Goal: Task Accomplishment & Management: Manage account settings

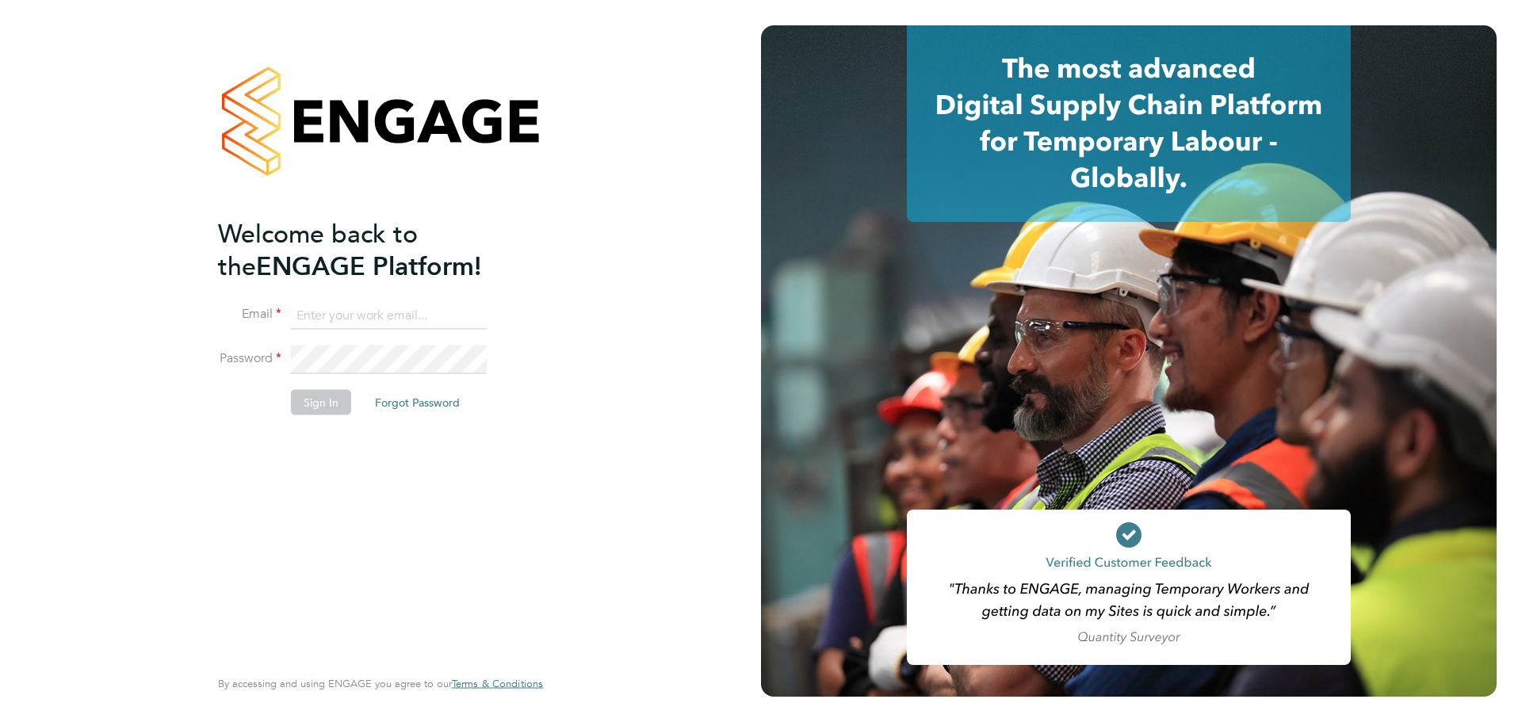
type input "andrew.parry@uk.g4s.com"
click at [320, 405] on button "Sign In" at bounding box center [321, 401] width 60 height 25
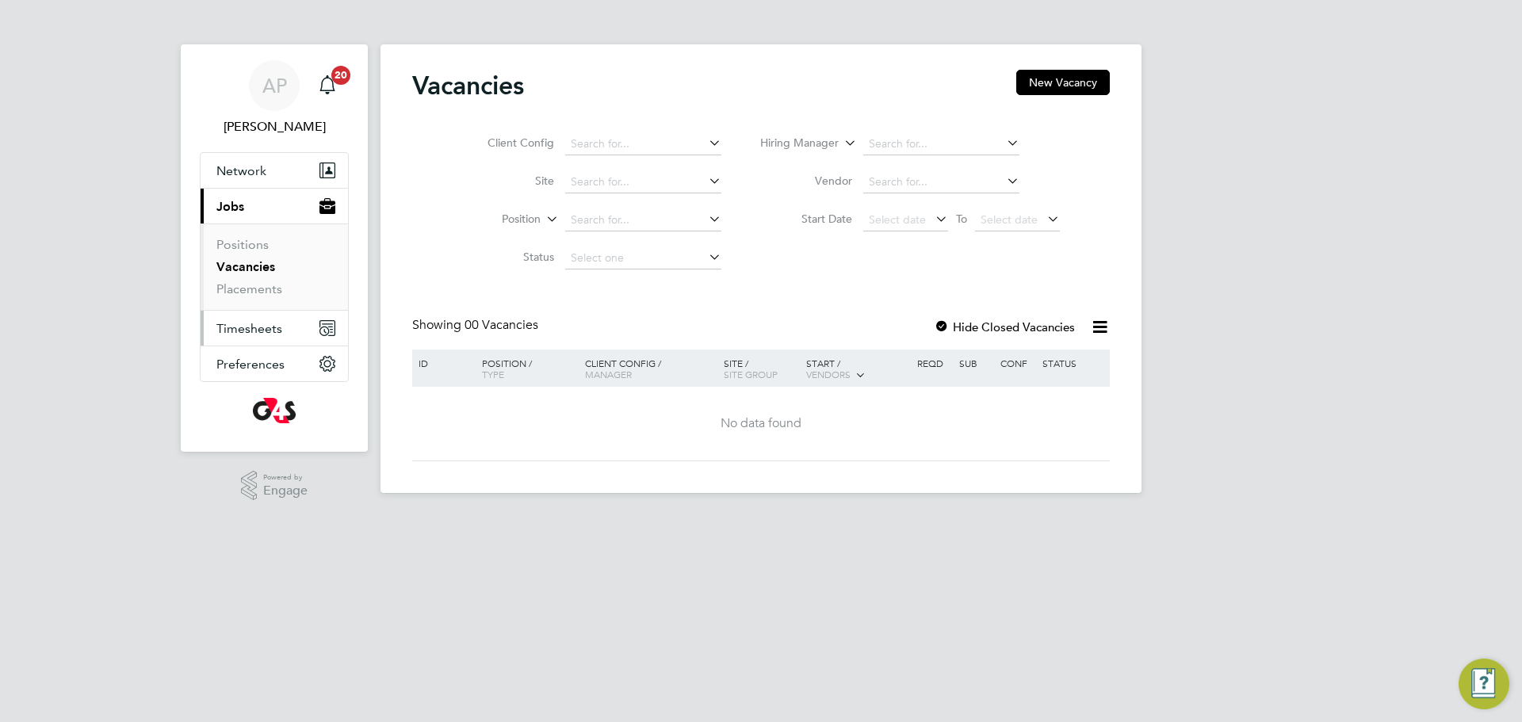
click at [260, 330] on span "Timesheets" at bounding box center [249, 328] width 66 height 15
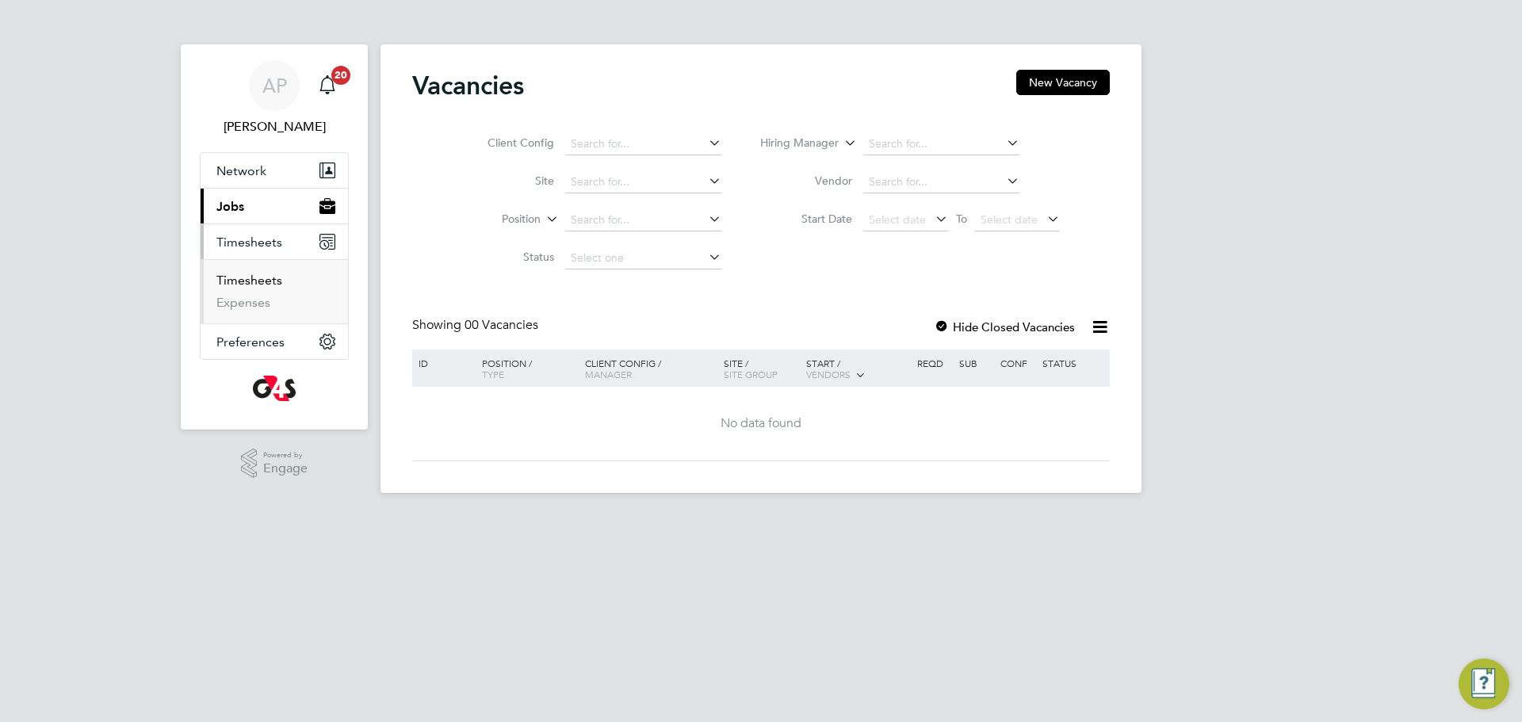
click at [253, 284] on link "Timesheets" at bounding box center [249, 280] width 66 height 15
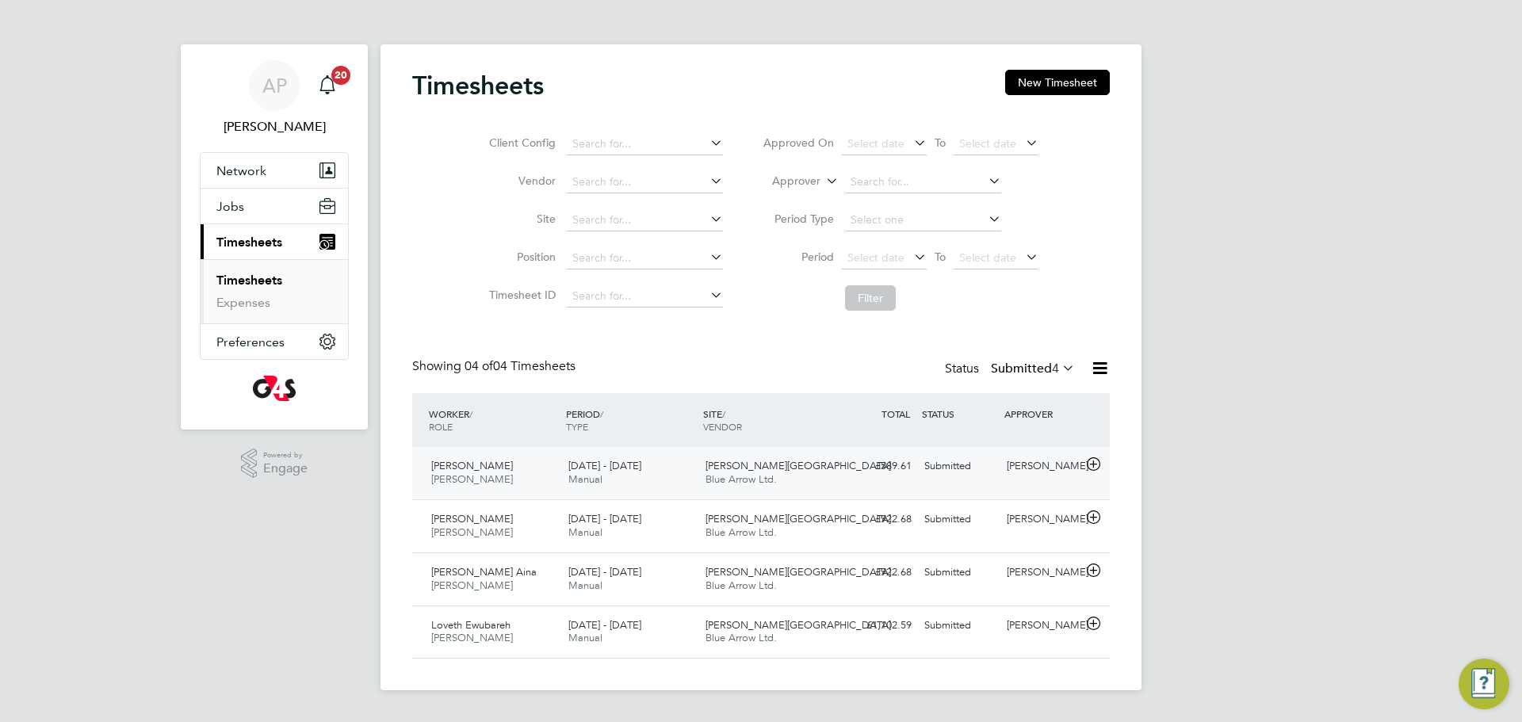
click at [502, 476] on span "[PERSON_NAME]" at bounding box center [472, 478] width 82 height 13
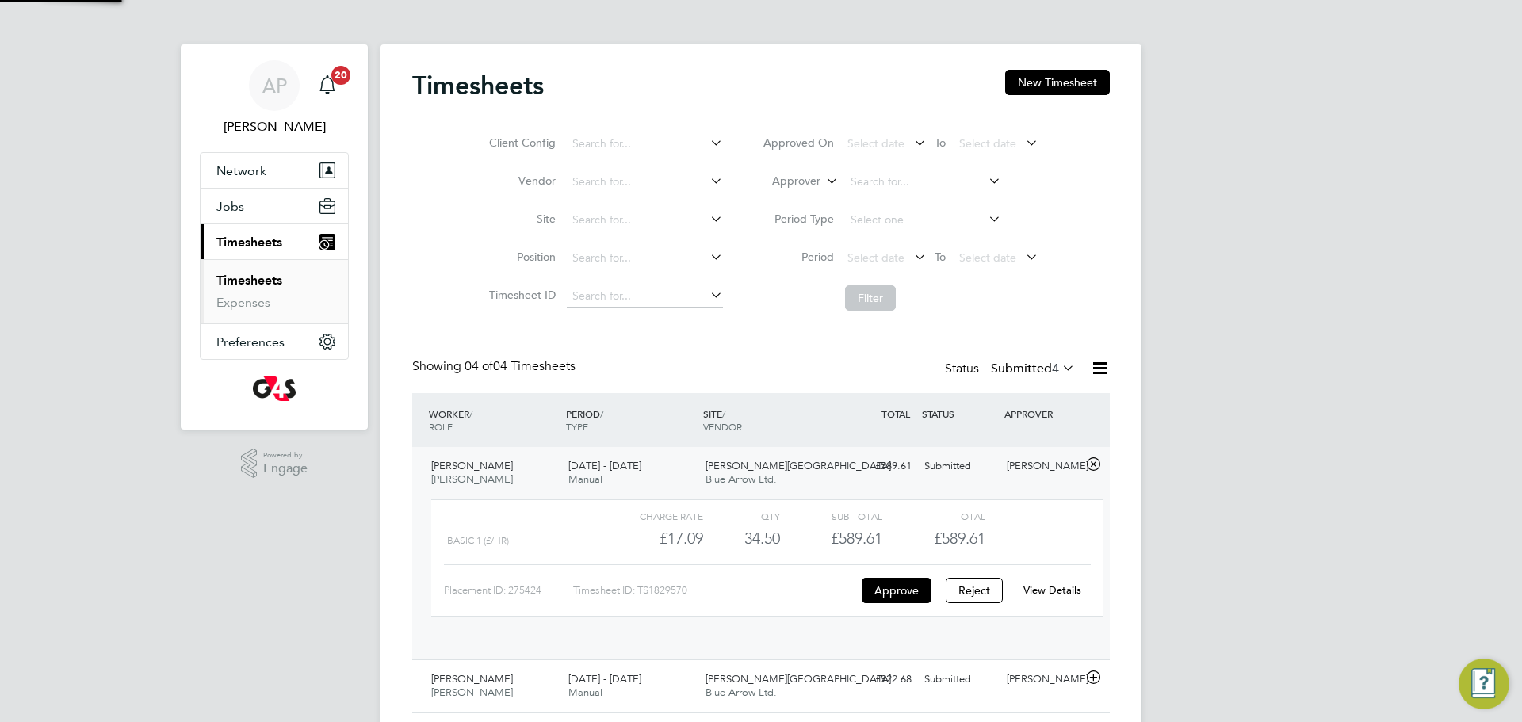
scroll to position [27, 155]
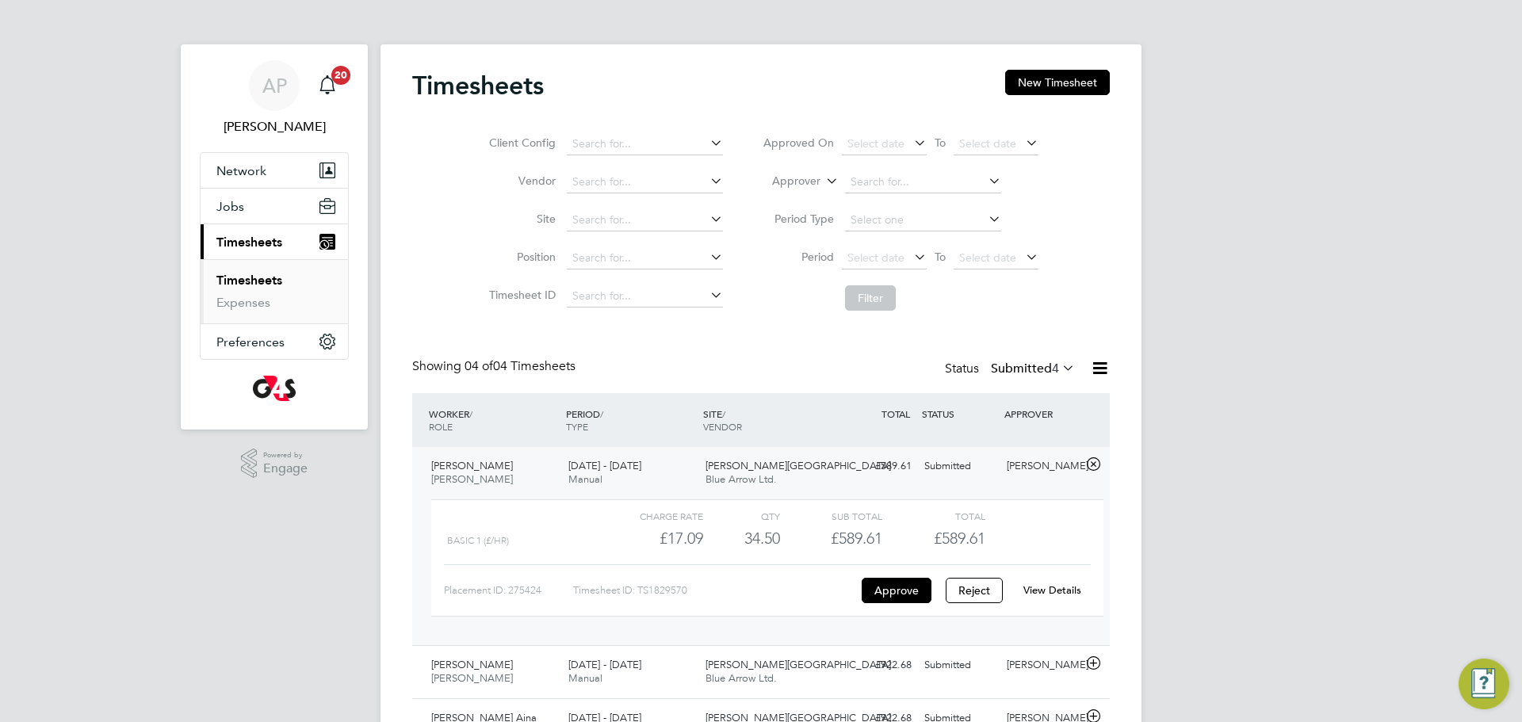
click at [1042, 592] on link "View Details" at bounding box center [1052, 589] width 58 height 13
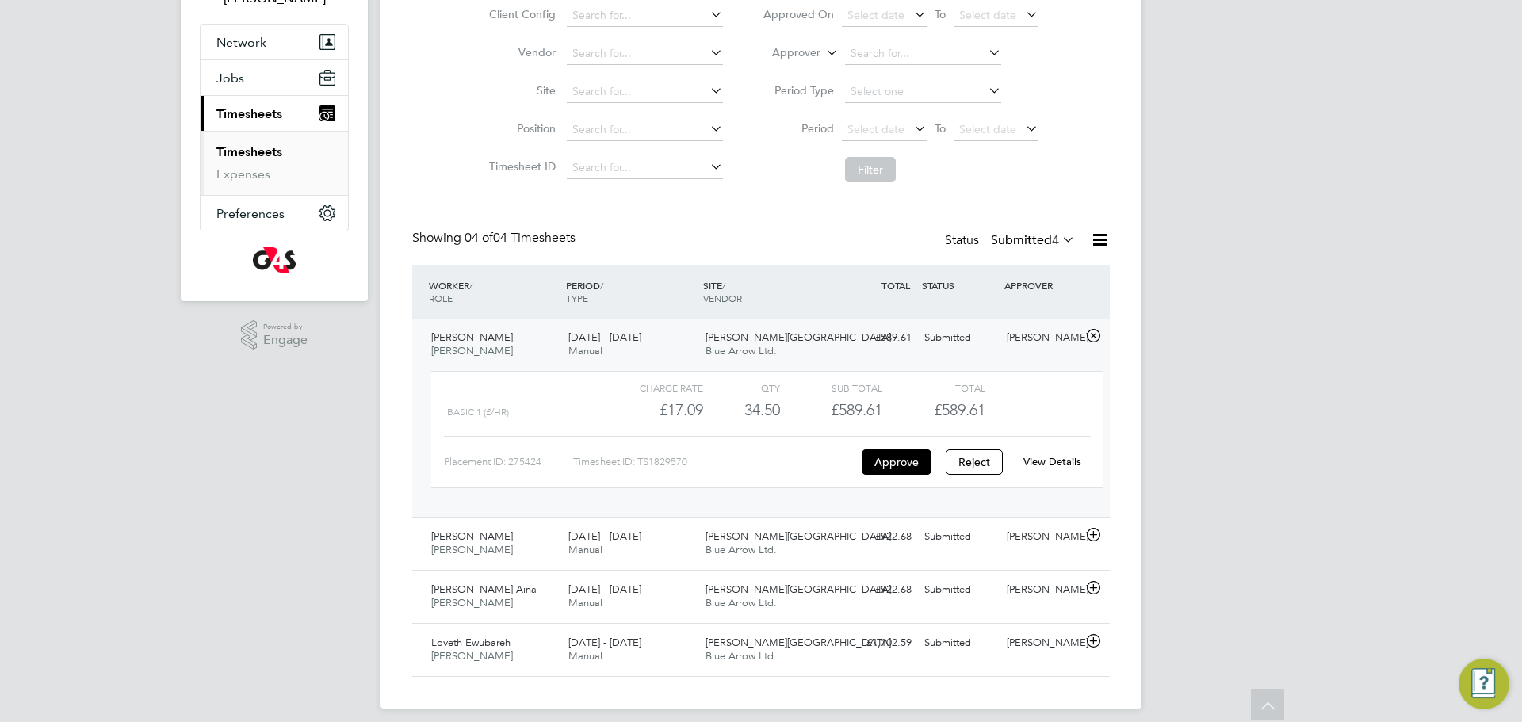
scroll to position [140, 0]
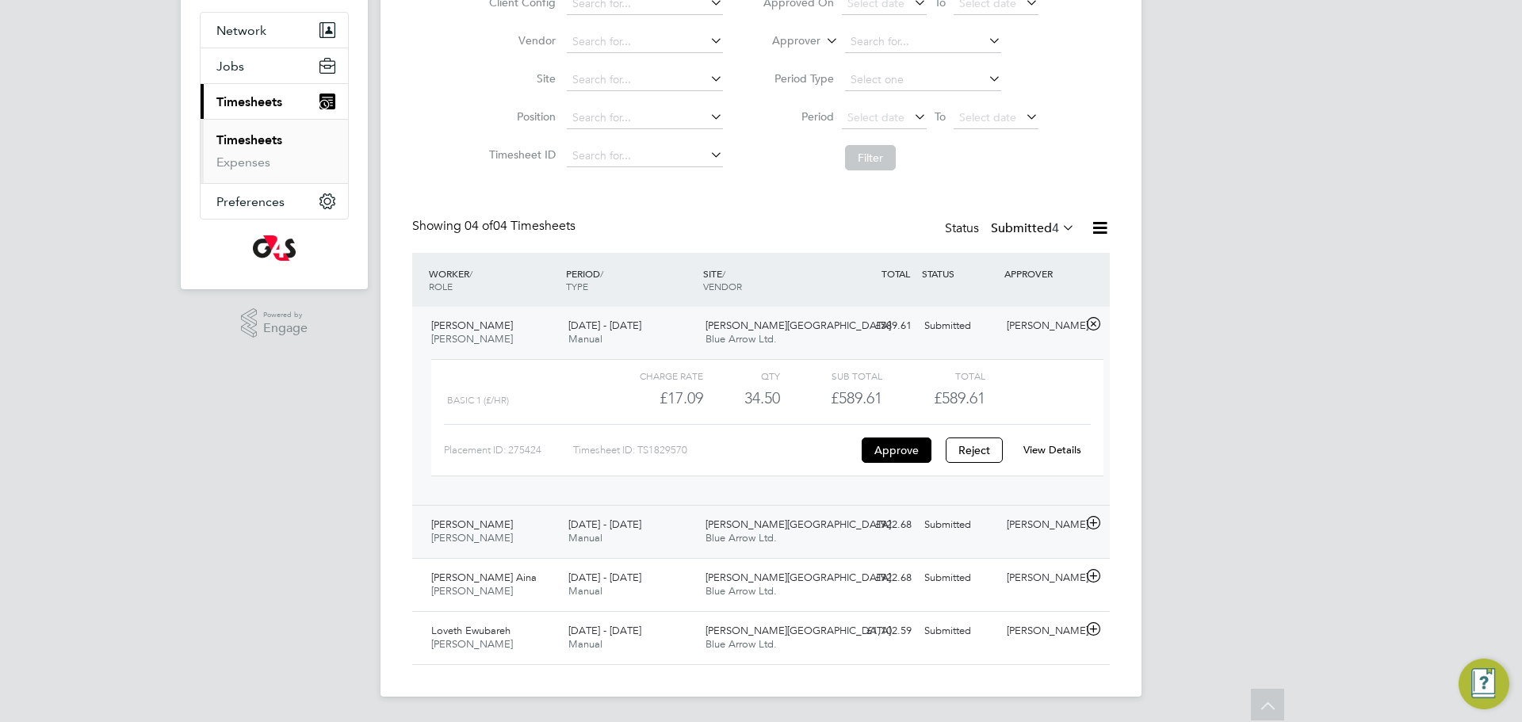
click at [496, 526] on span "Justice Kofi Afordofe" at bounding box center [472, 523] width 82 height 13
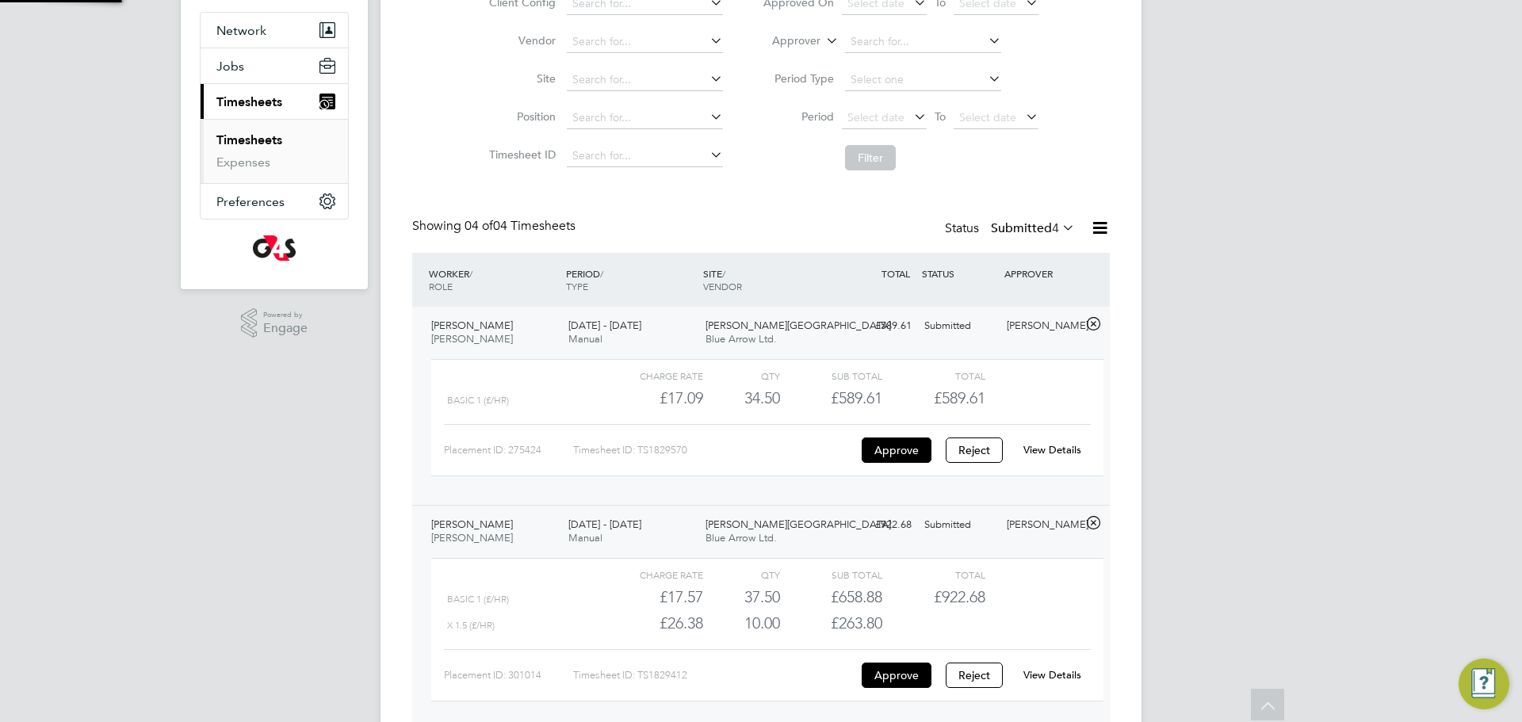
scroll to position [27, 155]
click at [1038, 678] on link "View Details" at bounding box center [1052, 674] width 58 height 13
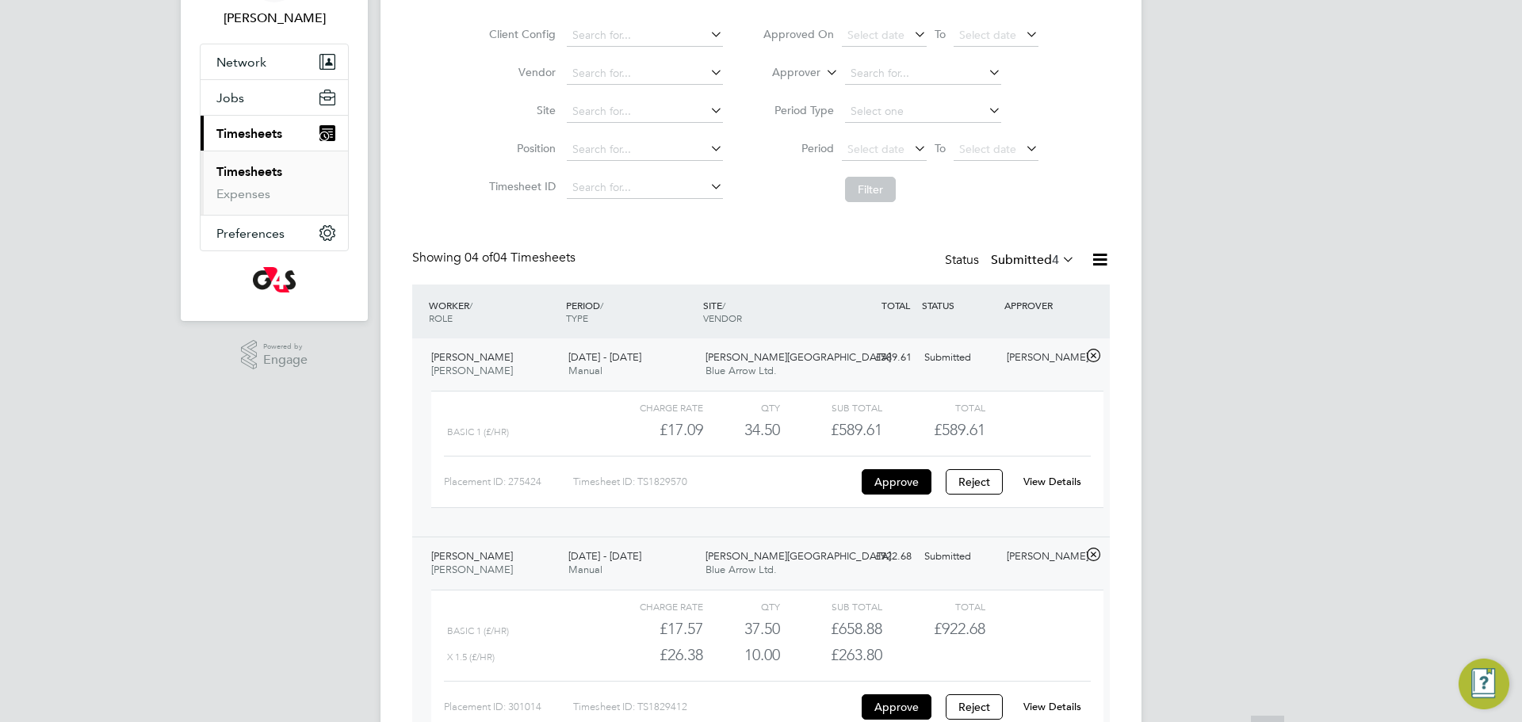
scroll to position [313, 0]
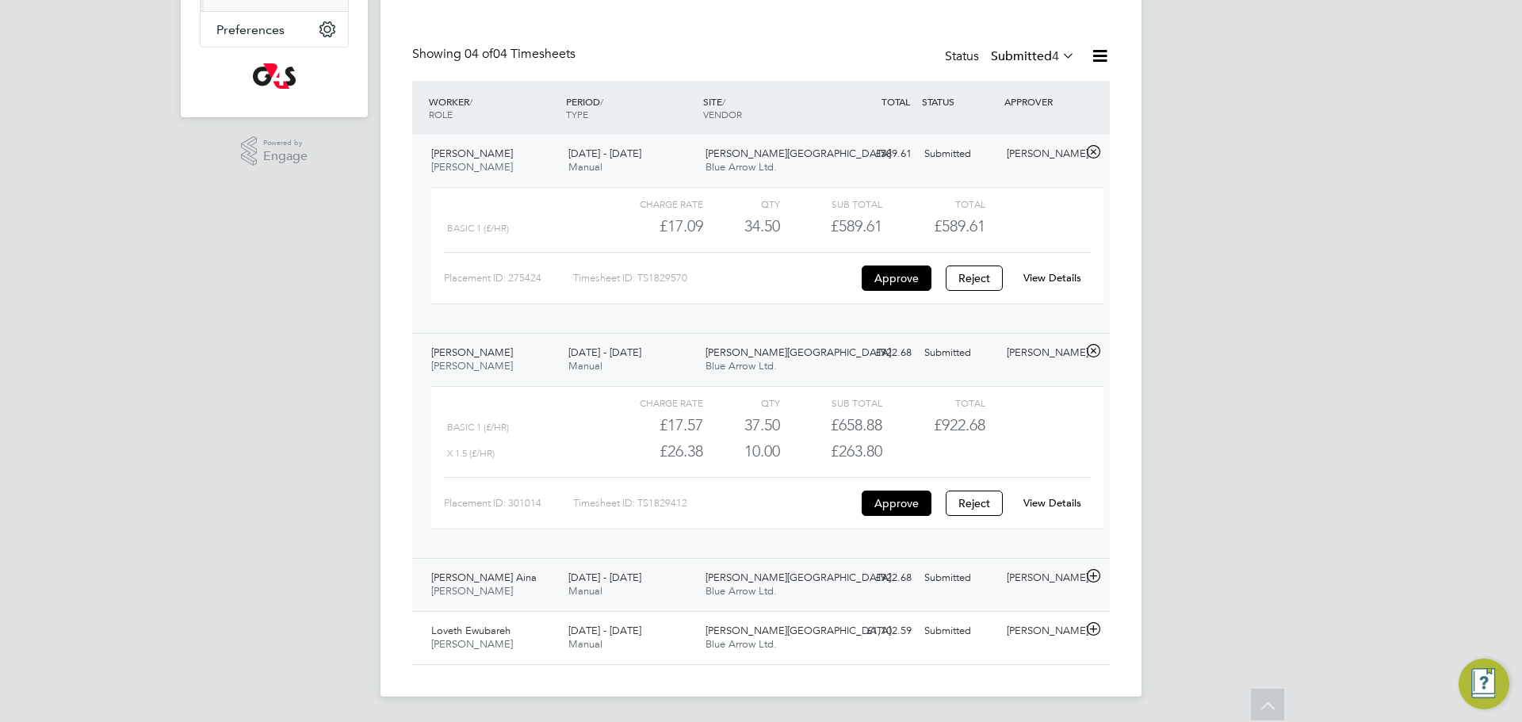
click at [523, 591] on div "Ayoola Olamide Aina Porter - Churchill 22 - 28 Sep 2025" at bounding box center [493, 585] width 137 height 40
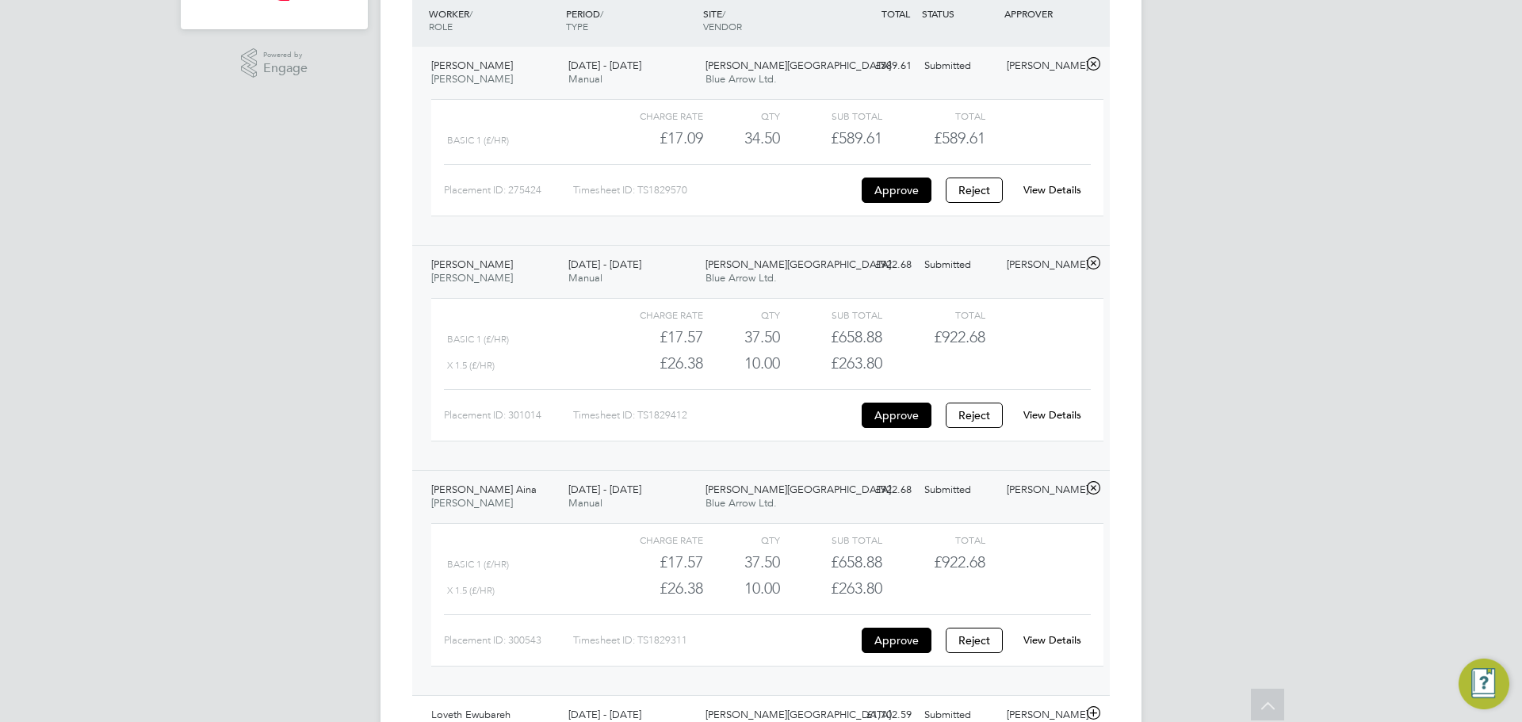
scroll to position [445, 0]
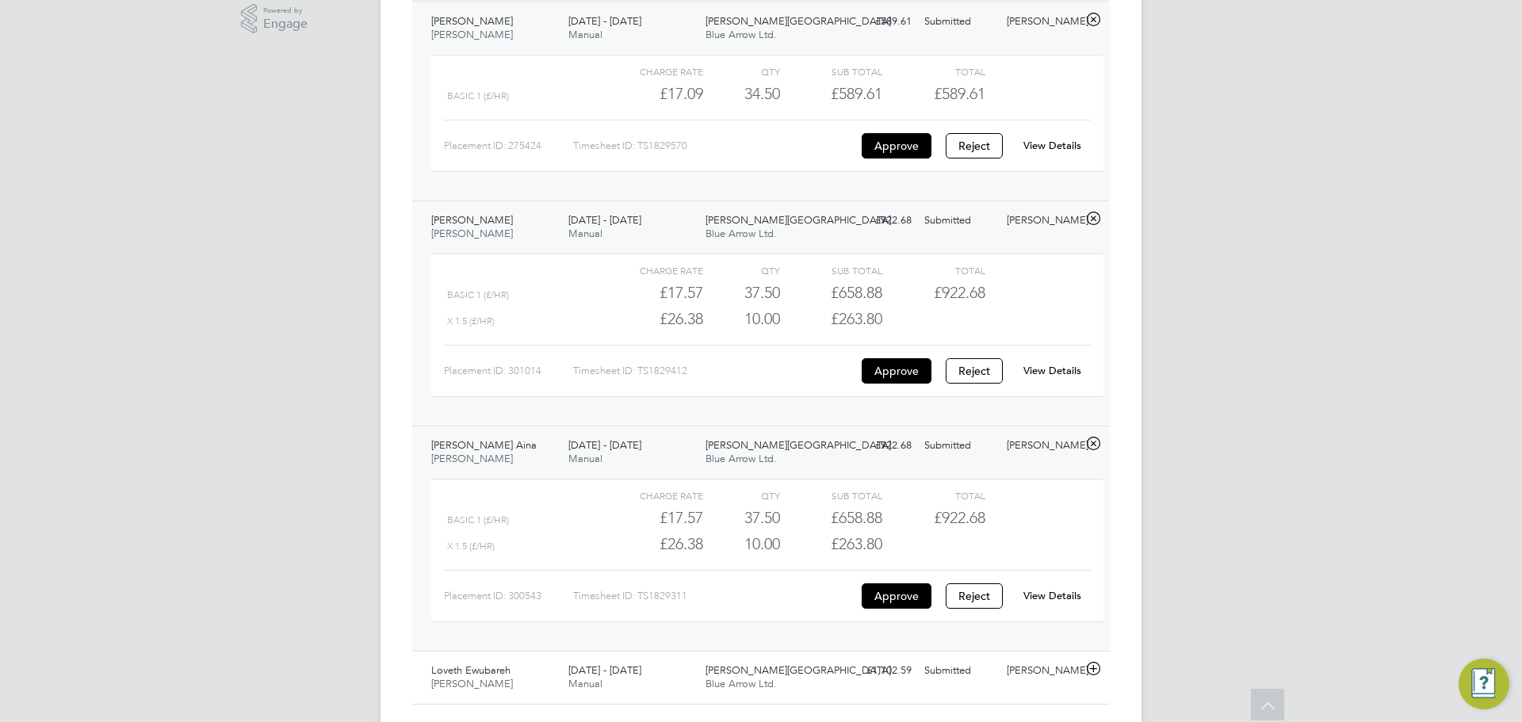
click at [1051, 601] on link "View Details" at bounding box center [1052, 595] width 58 height 13
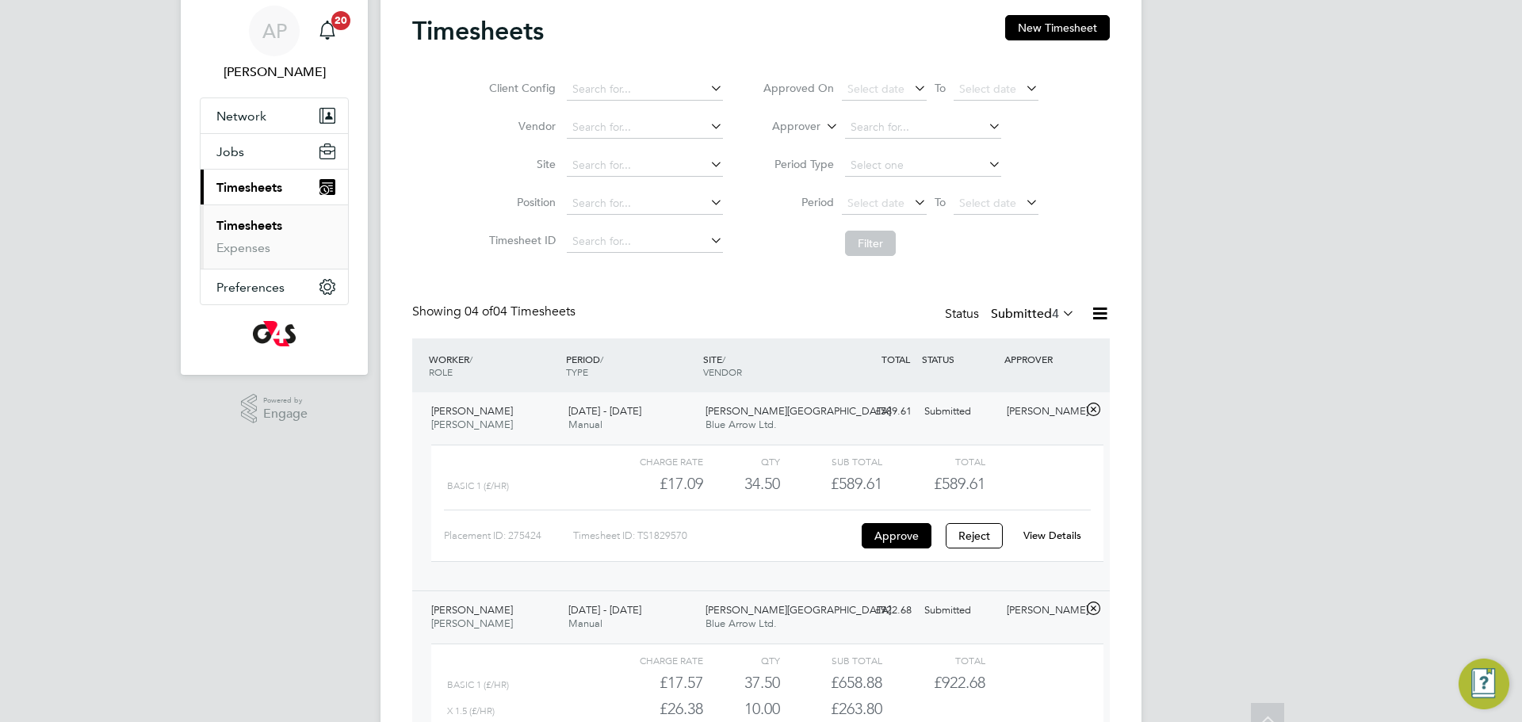
scroll to position [0, 0]
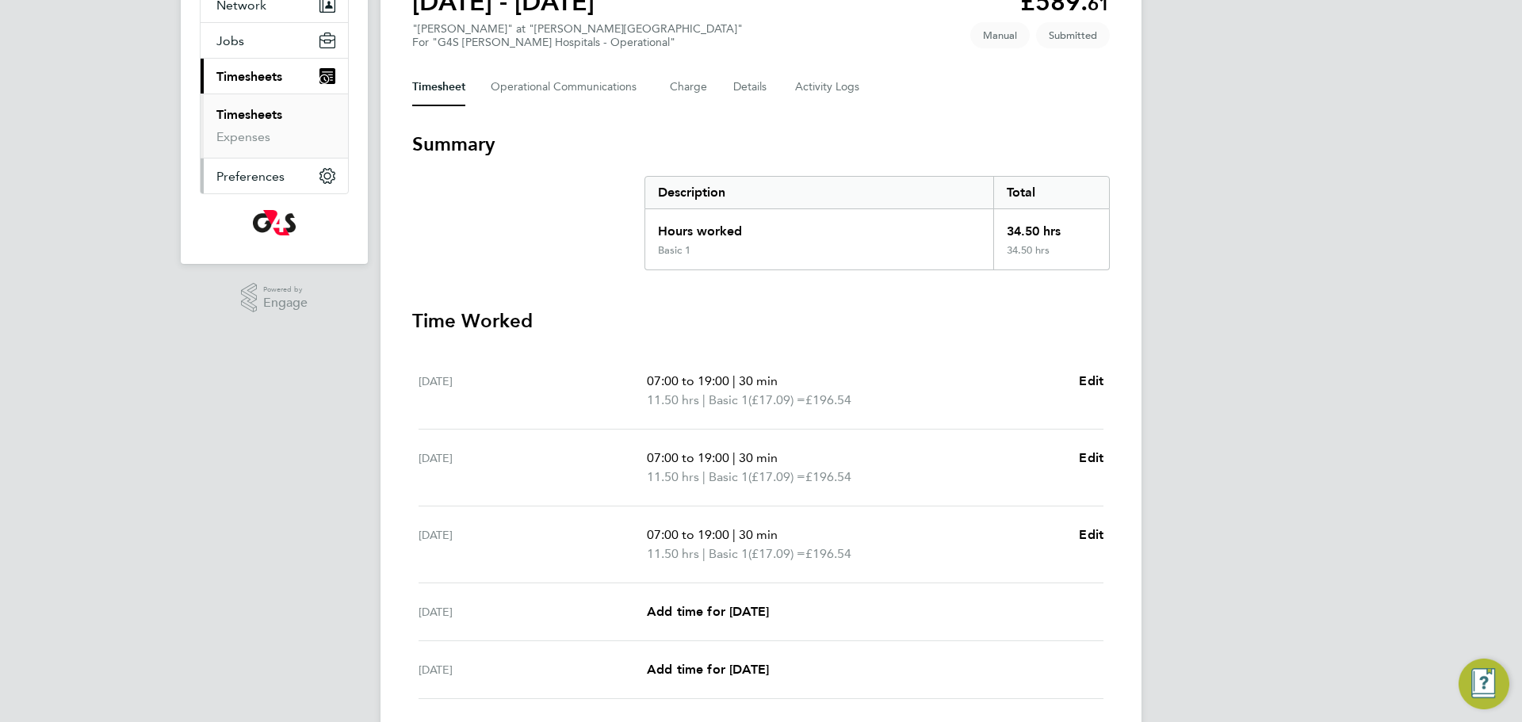
scroll to position [136, 0]
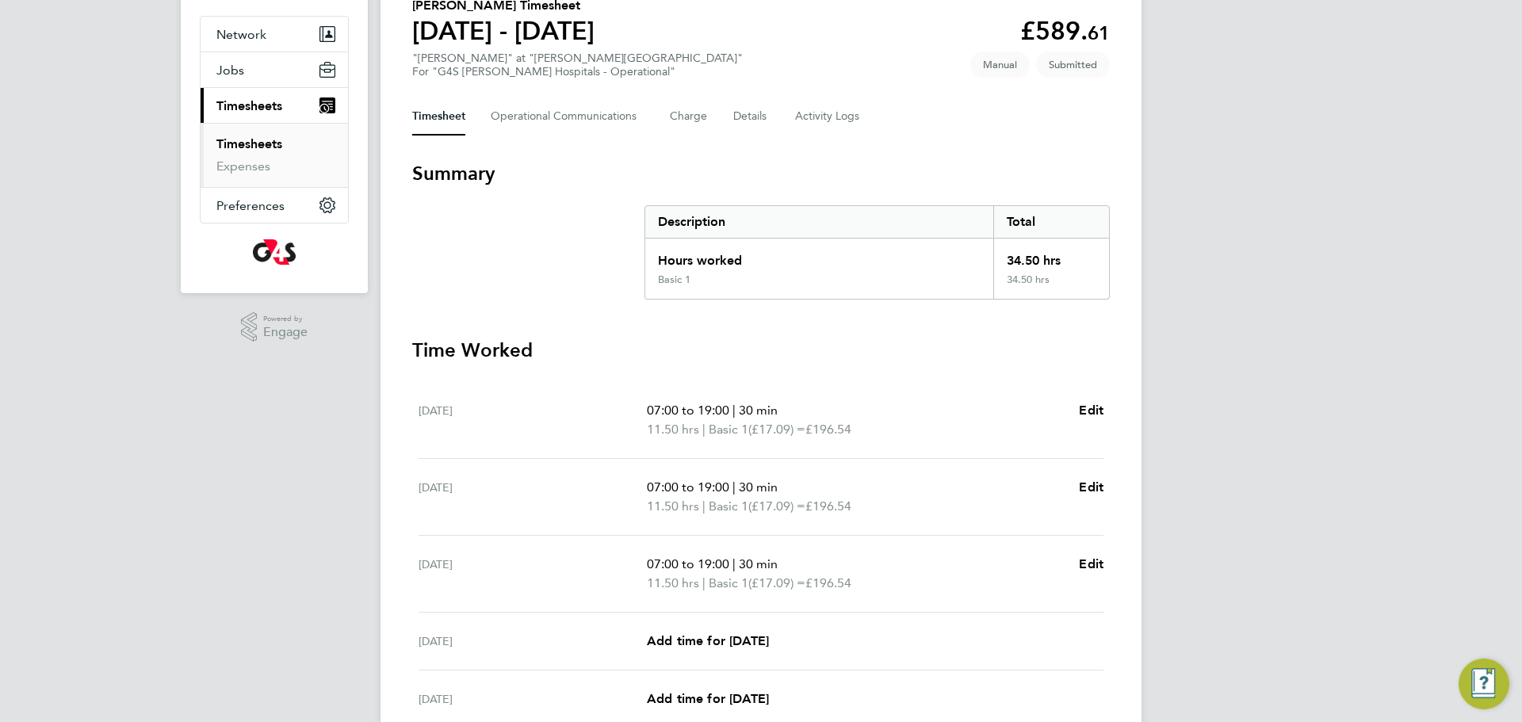
click at [254, 142] on link "Timesheets" at bounding box center [249, 143] width 66 height 15
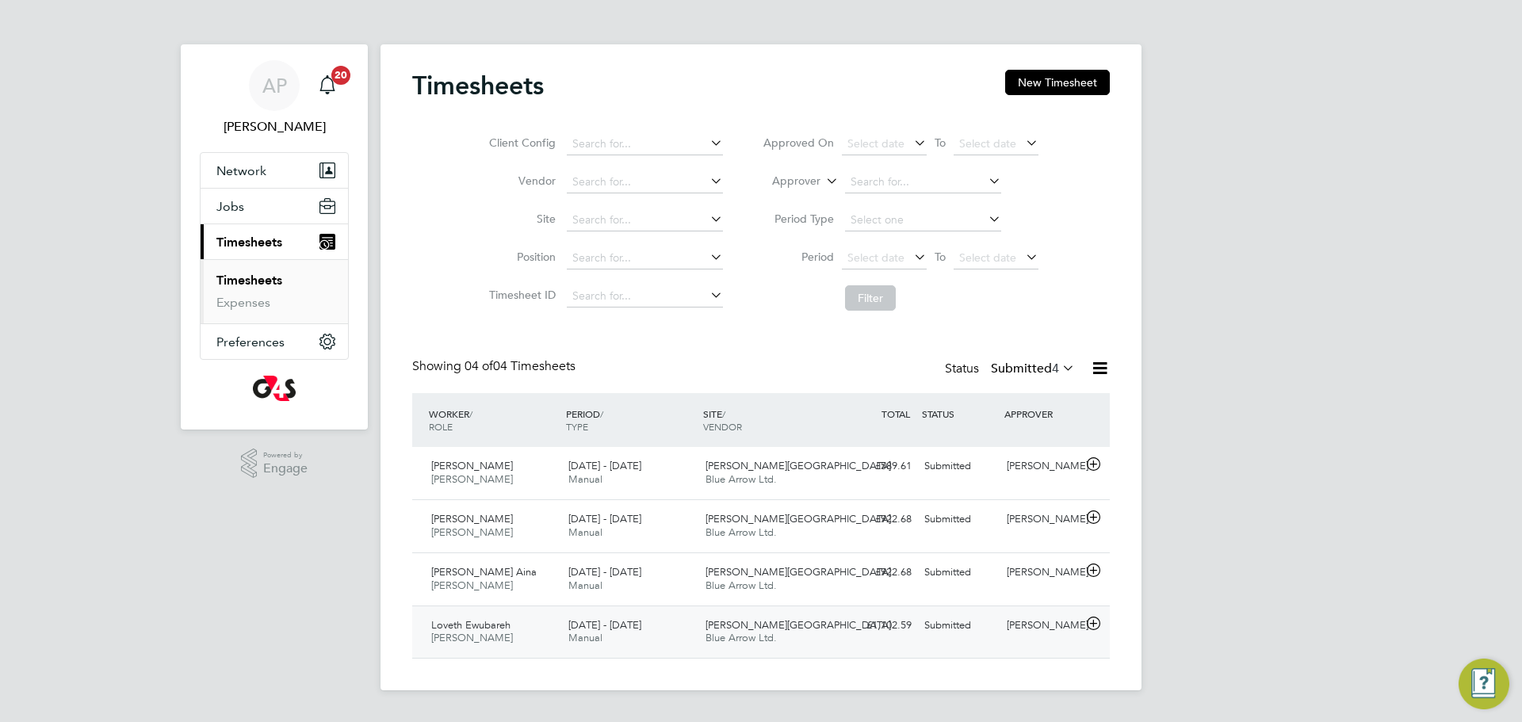
click at [514, 633] on div "Loveth Ewubareh Porter - Churchill 22 - 28 Sep 2025" at bounding box center [493, 633] width 137 height 40
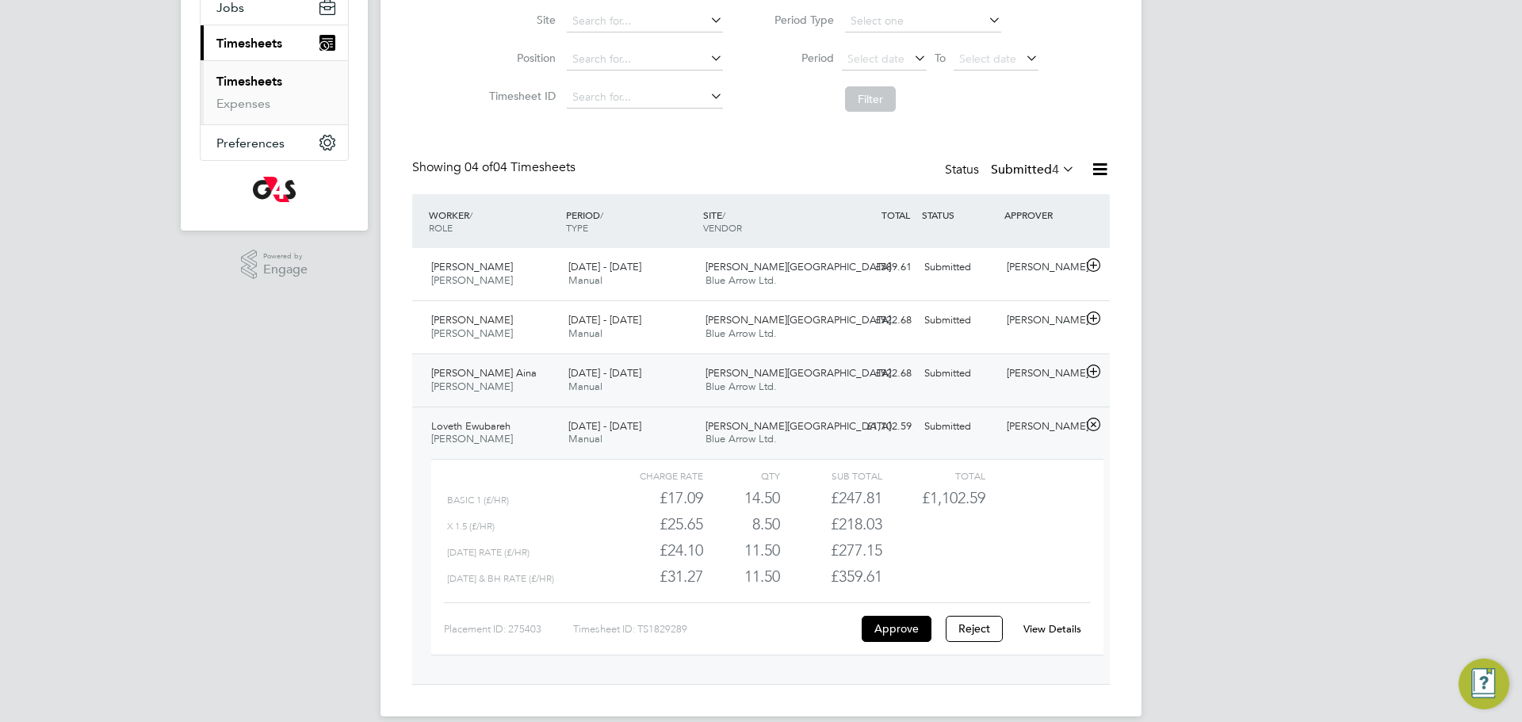
scroll to position [219, 0]
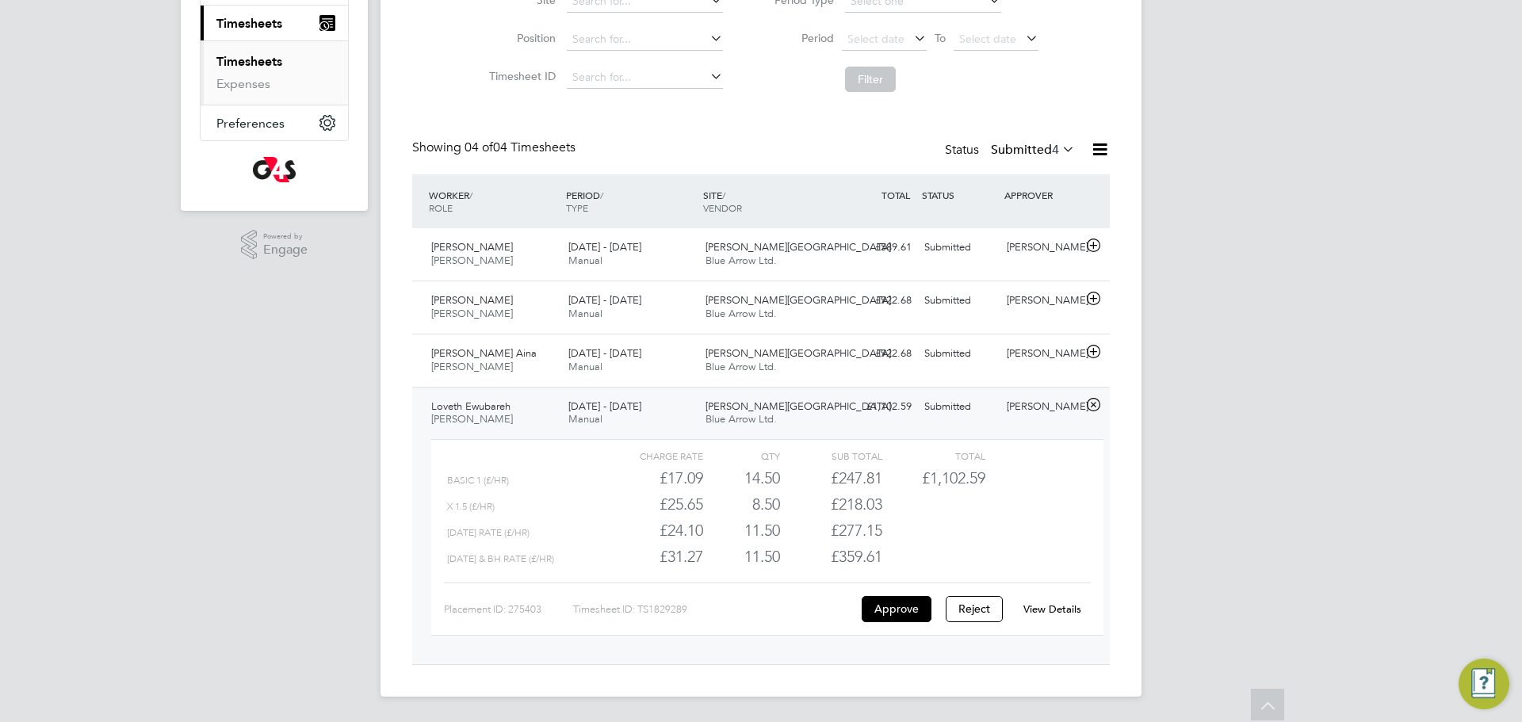
click at [1048, 608] on link "View Details" at bounding box center [1052, 608] width 58 height 13
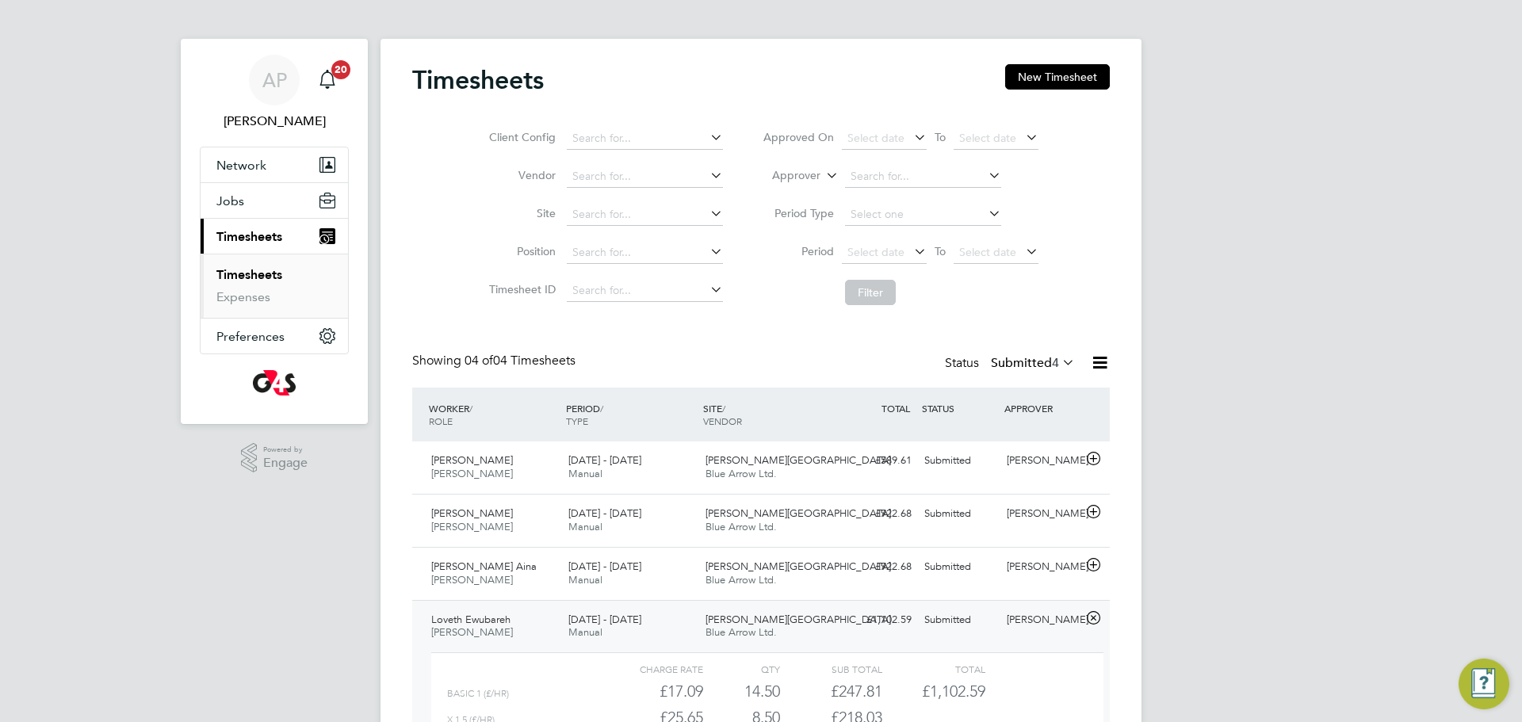
scroll to position [0, 0]
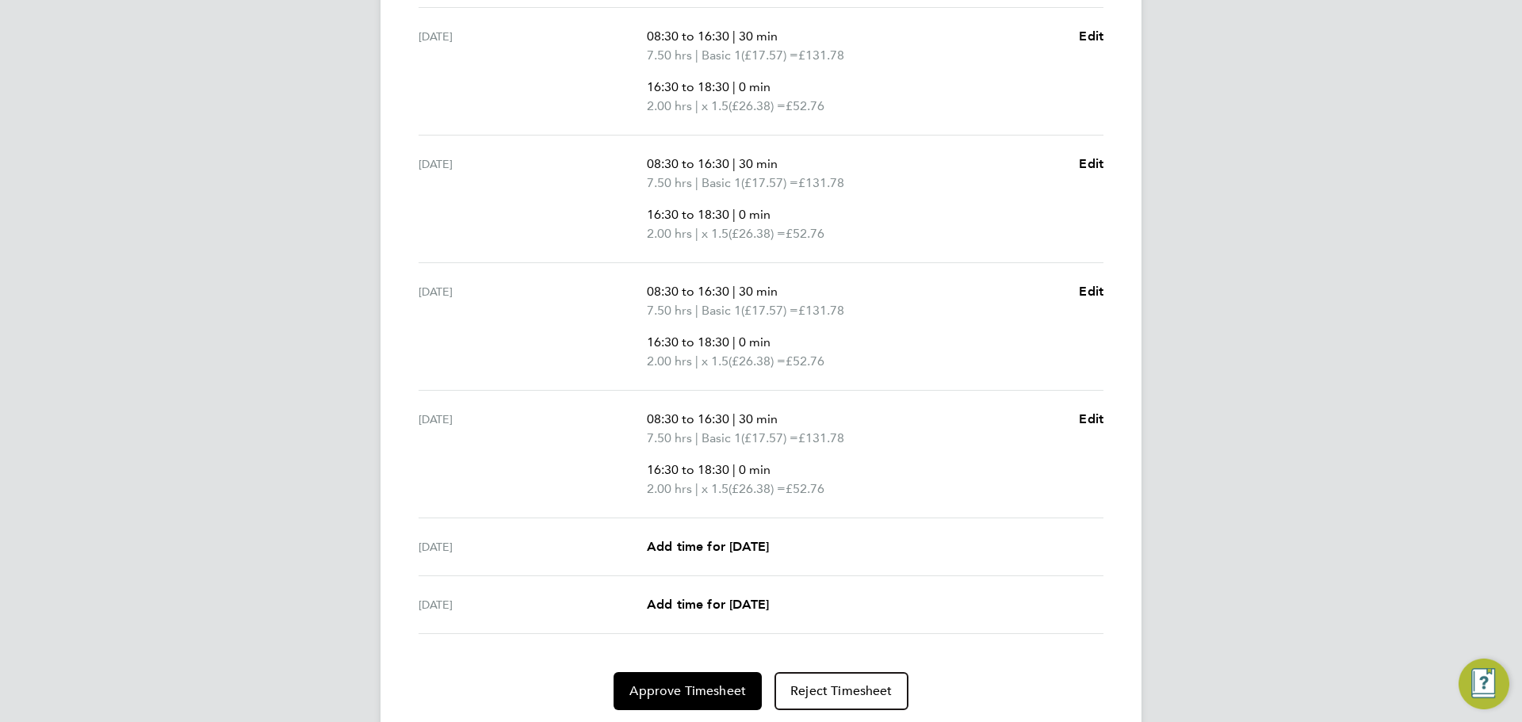
scroll to position [656, 0]
click at [687, 685] on span "Approve Timesheet" at bounding box center [687, 689] width 116 height 16
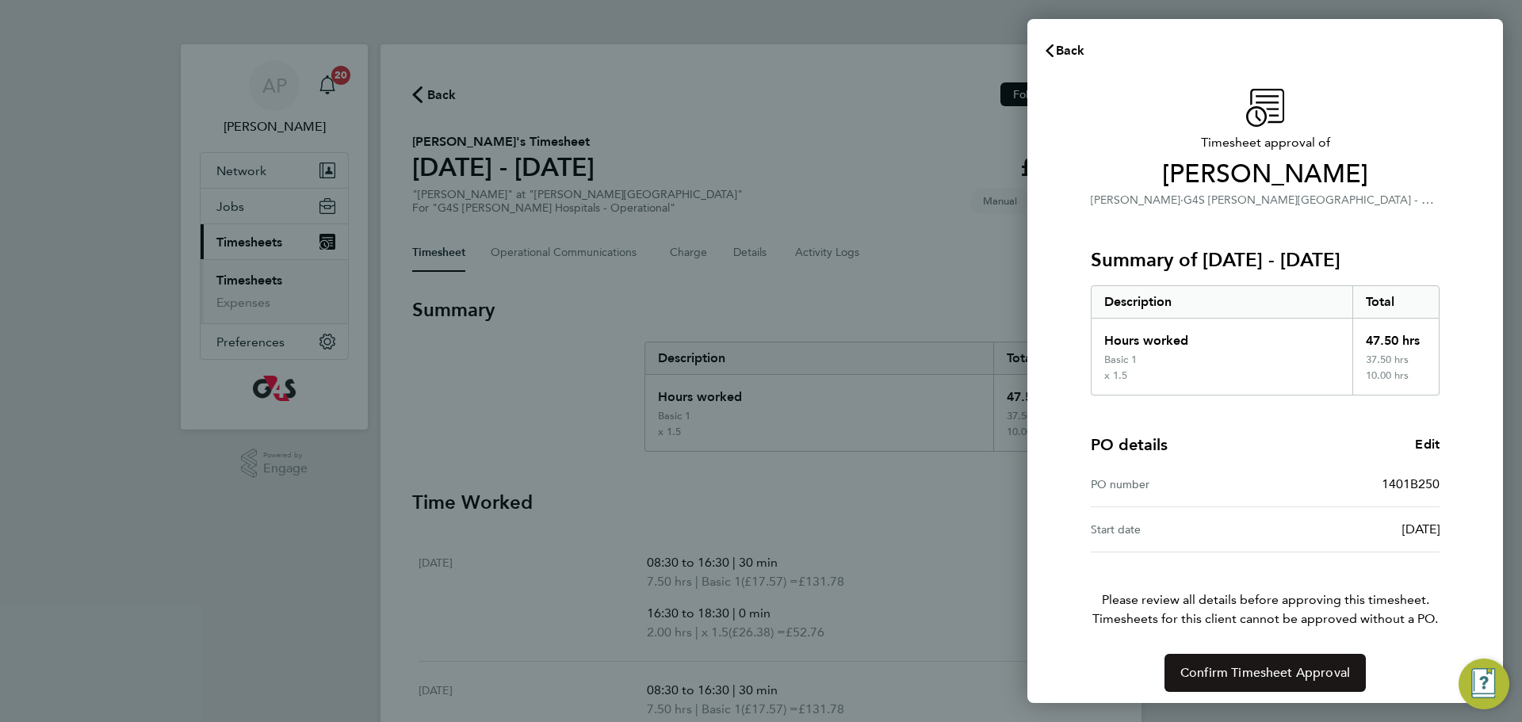
click at [1246, 675] on span "Confirm Timesheet Approval" at bounding box center [1265, 673] width 170 height 16
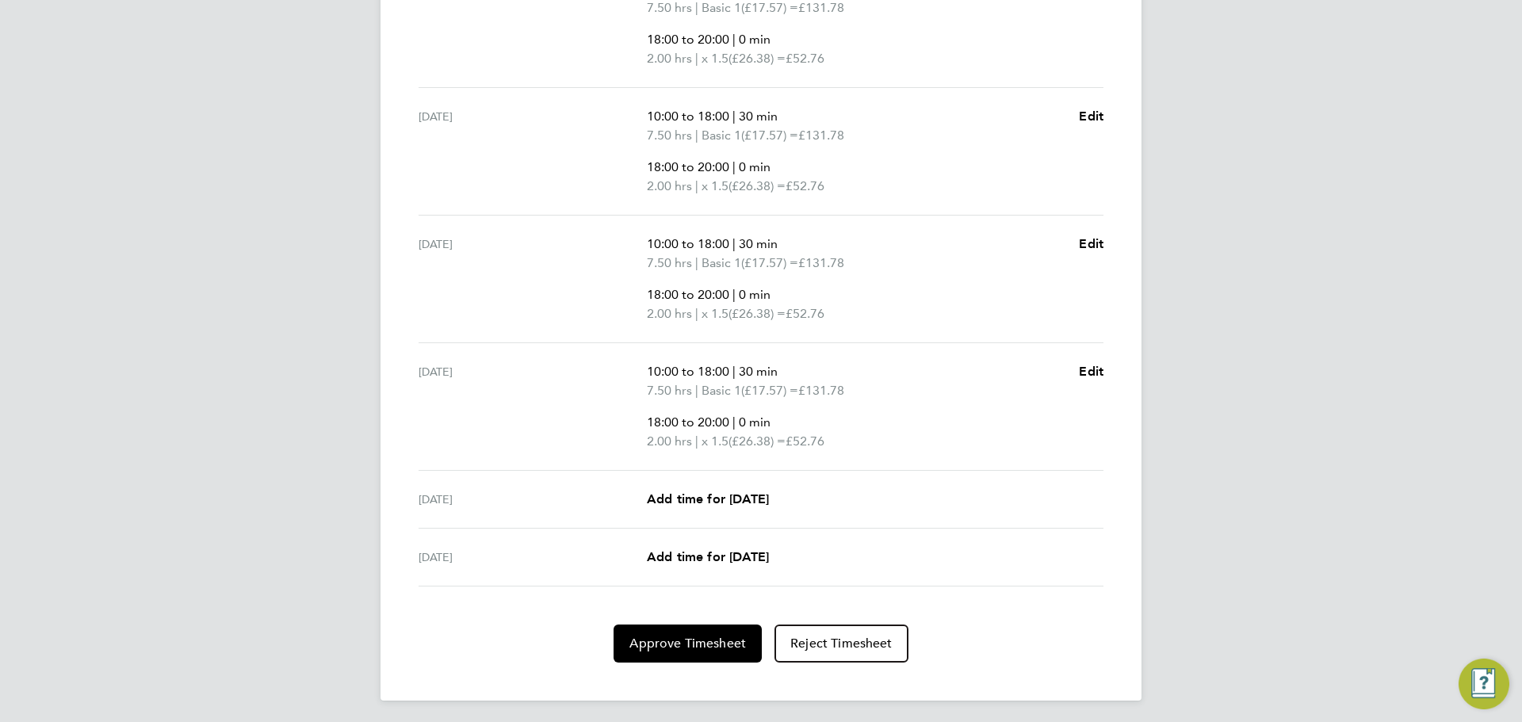
scroll to position [705, 0]
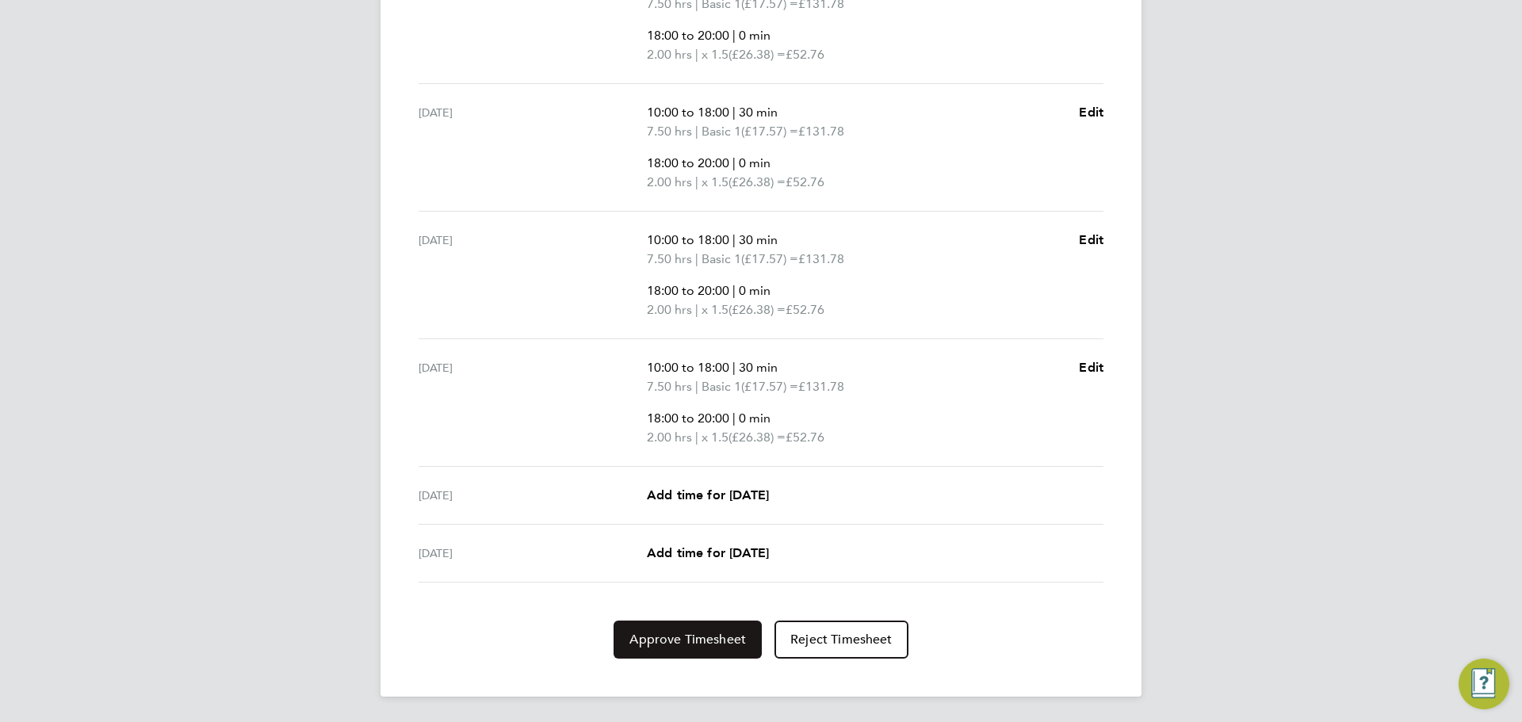
click at [682, 647] on button "Approve Timesheet" at bounding box center [687, 639] width 148 height 38
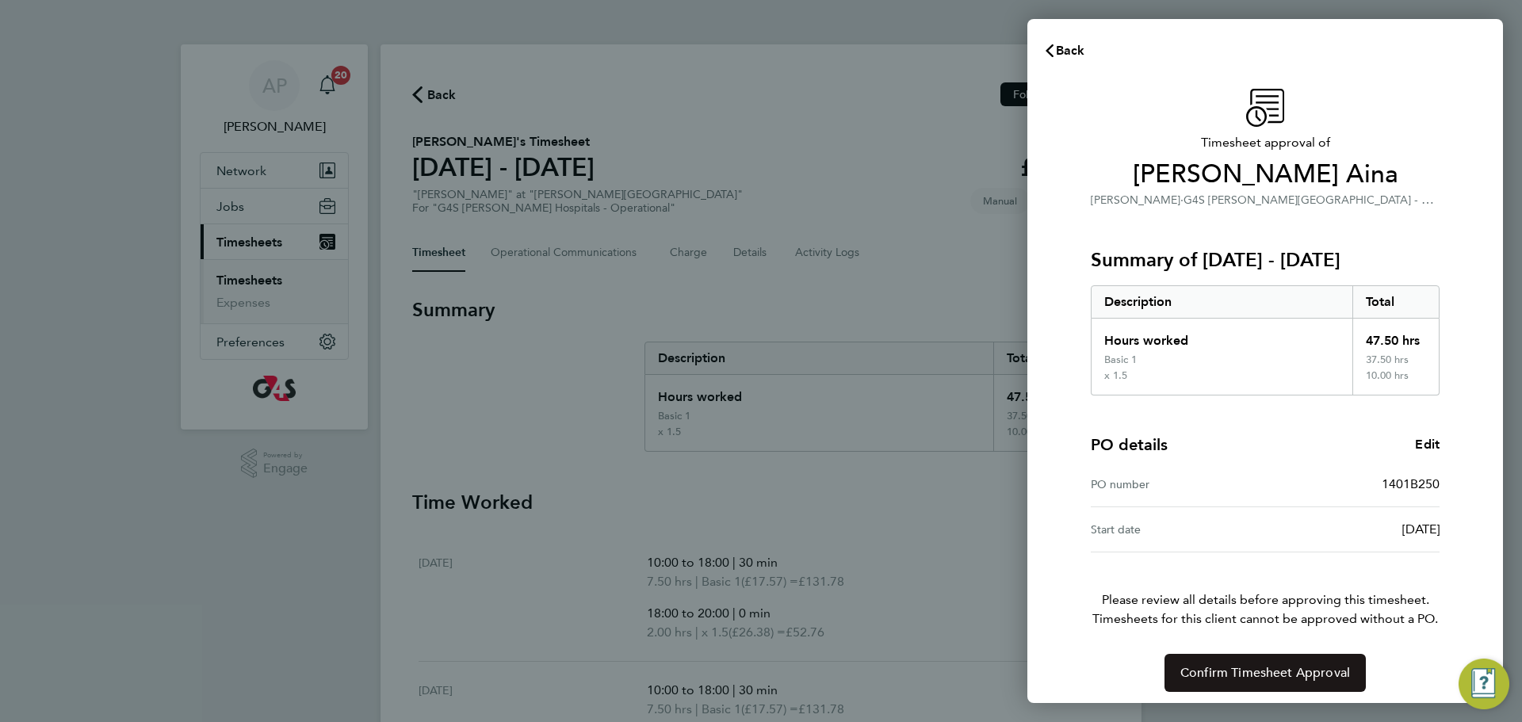
click at [1269, 678] on span "Confirm Timesheet Approval" at bounding box center [1265, 673] width 170 height 16
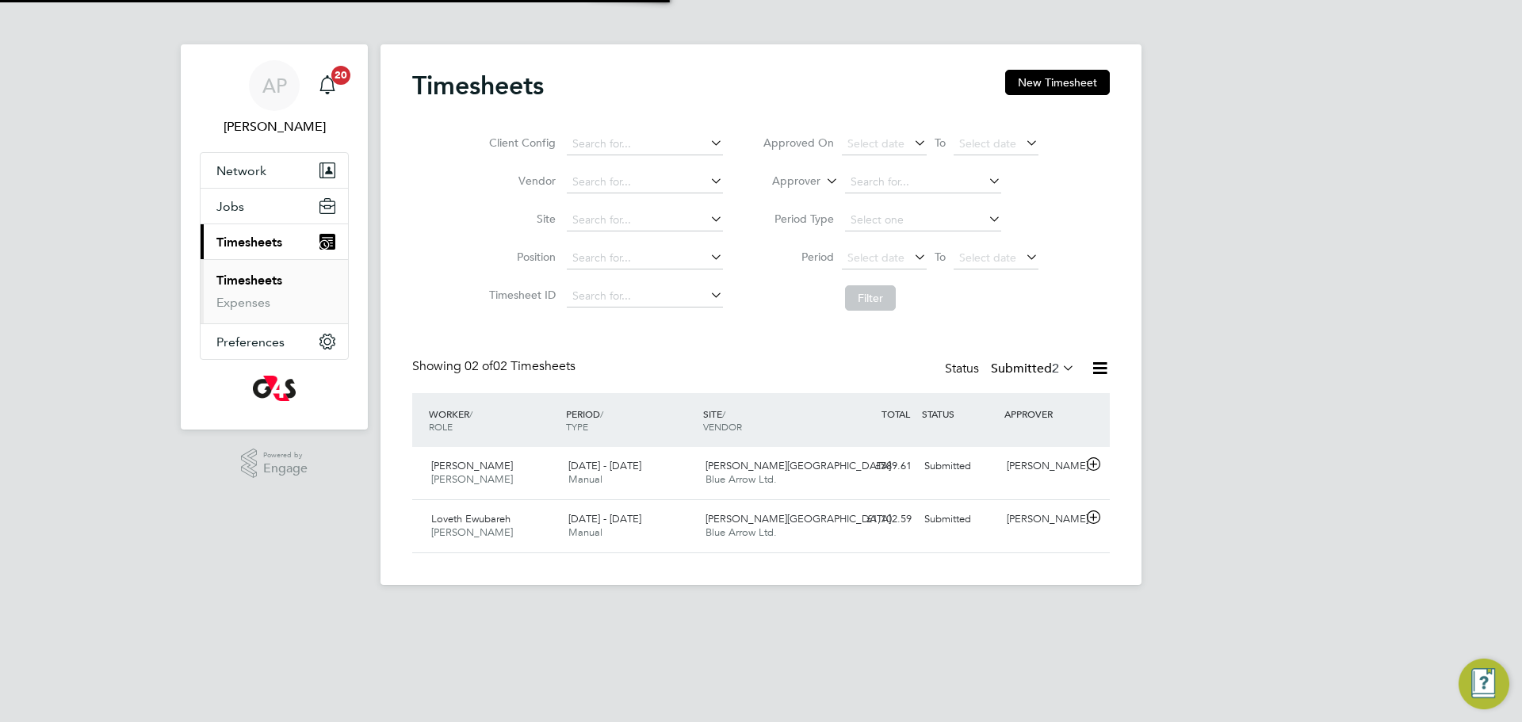
scroll to position [40, 138]
click at [594, 474] on span "Manual" at bounding box center [585, 478] width 34 height 13
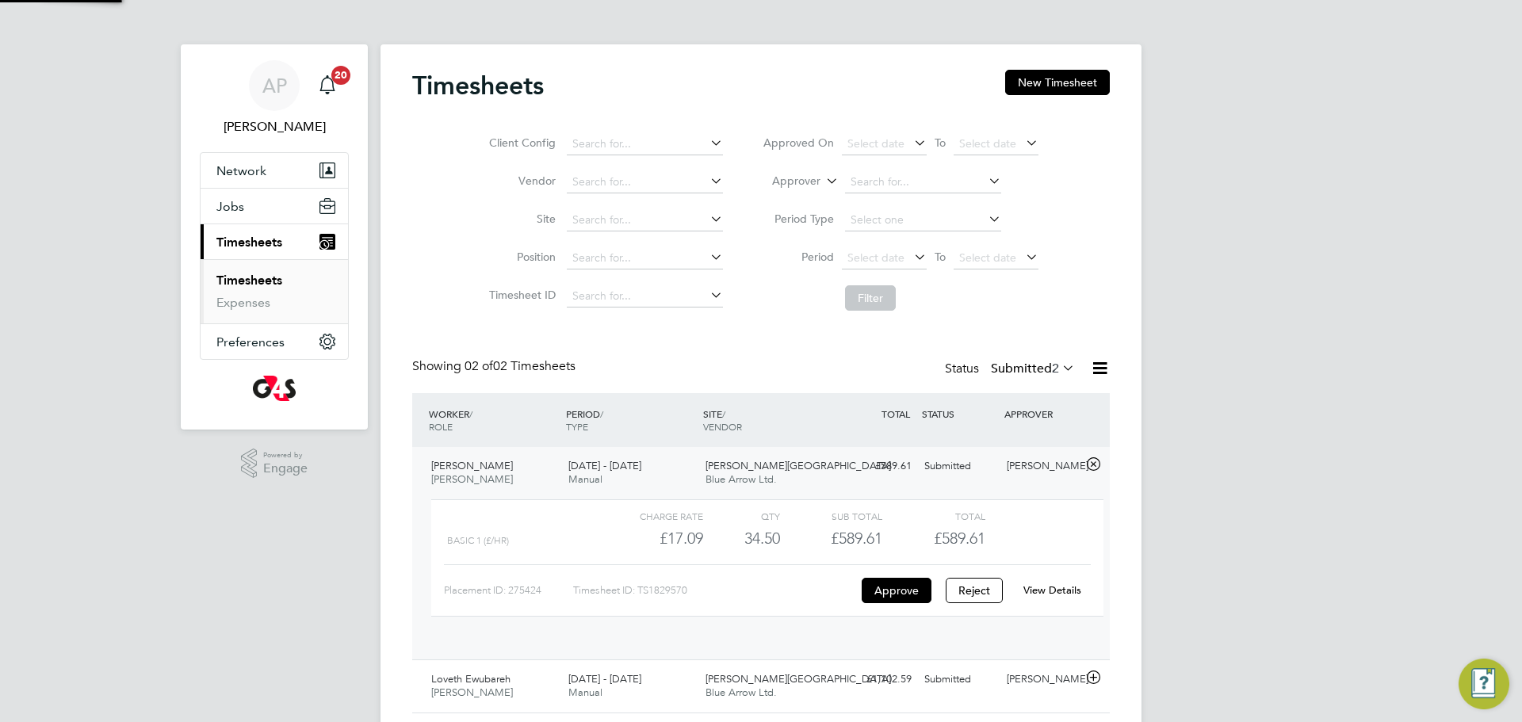
scroll to position [27, 155]
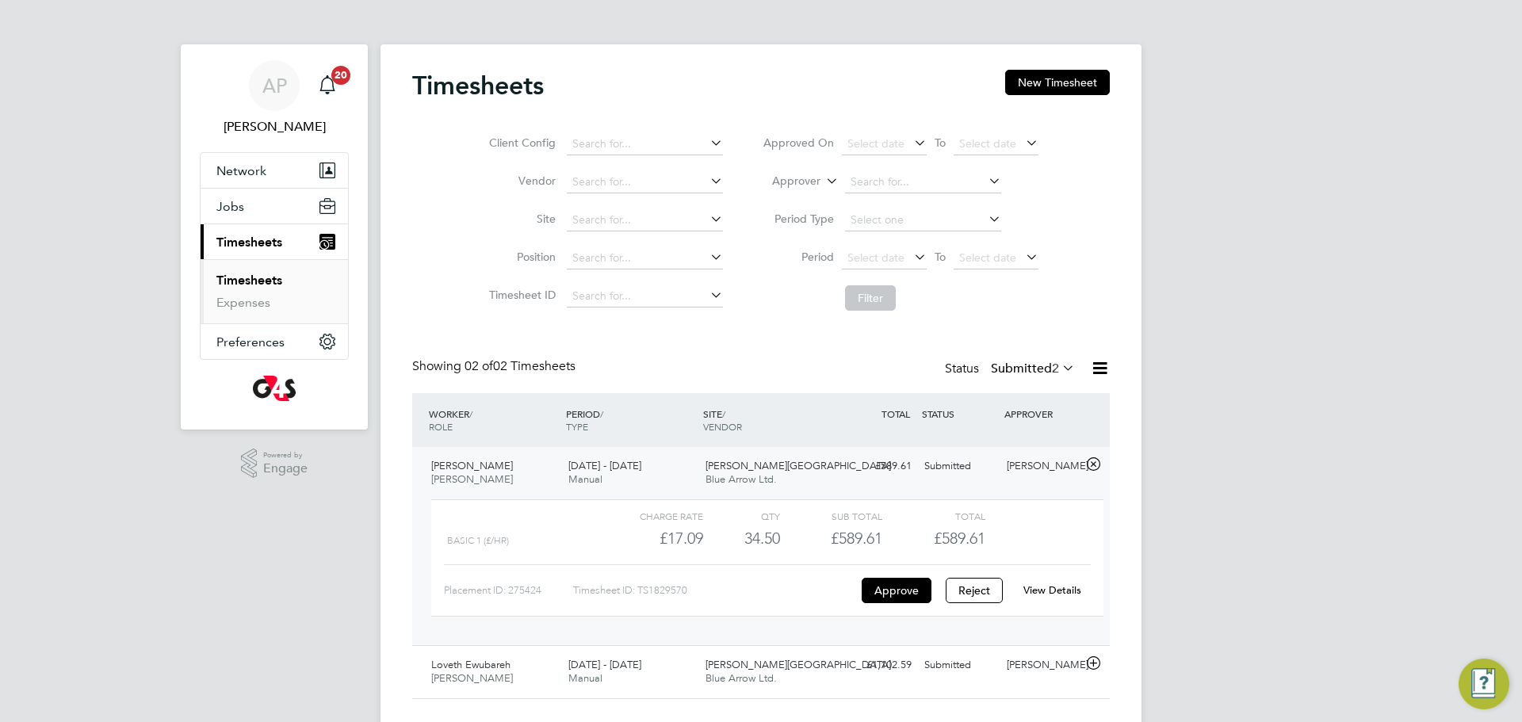
click at [1058, 590] on link "View Details" at bounding box center [1052, 589] width 58 height 13
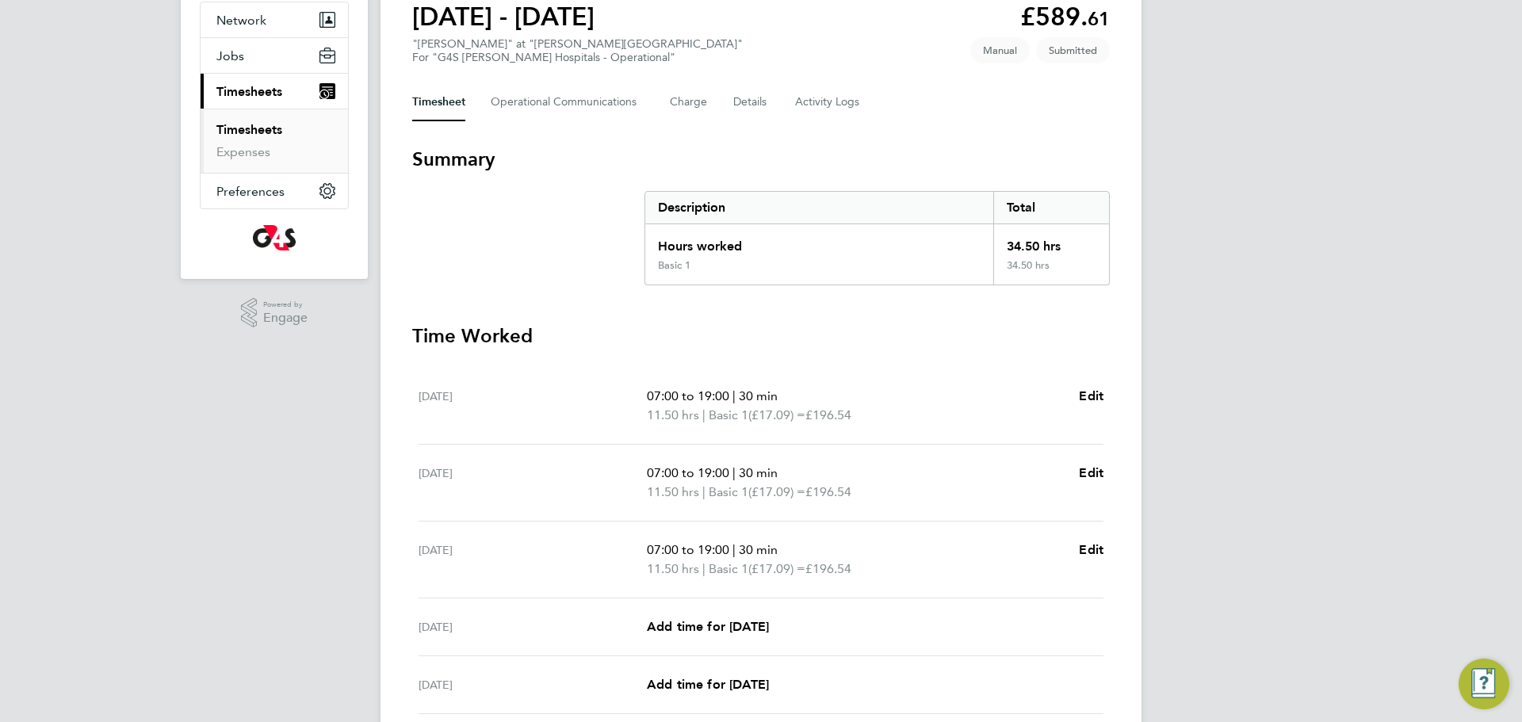
scroll to position [398, 0]
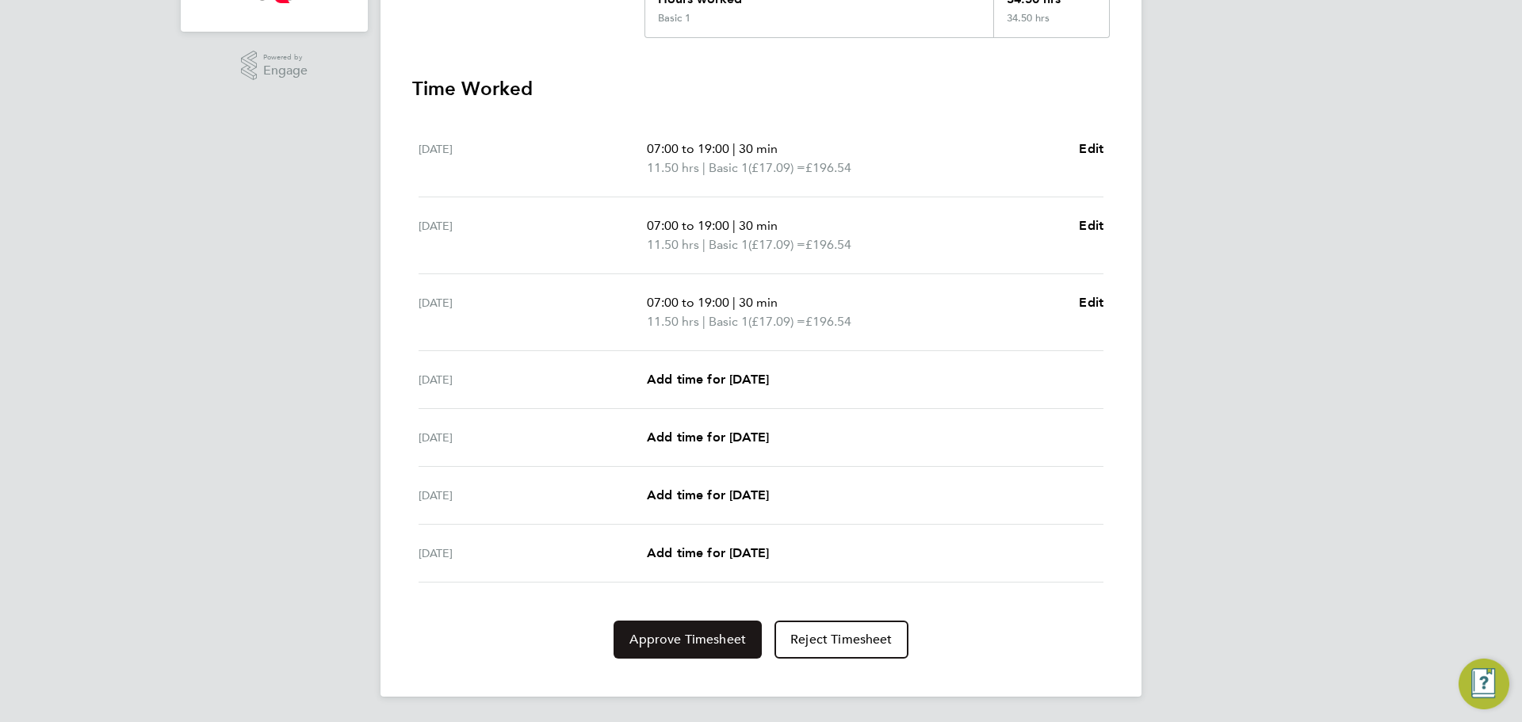
click at [679, 648] on button "Approve Timesheet" at bounding box center [687, 639] width 148 height 38
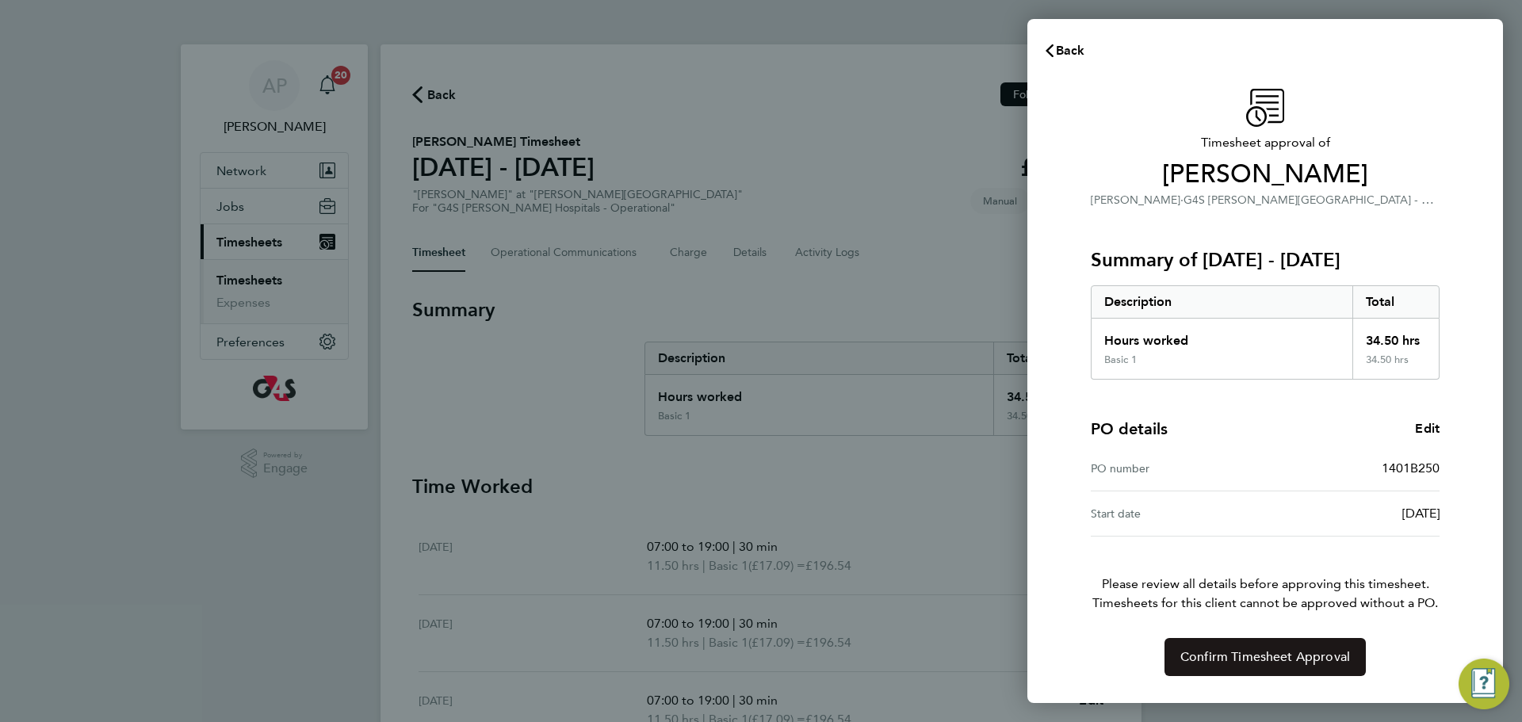
click at [1276, 667] on button "Confirm Timesheet Approval" at bounding box center [1264, 657] width 201 height 38
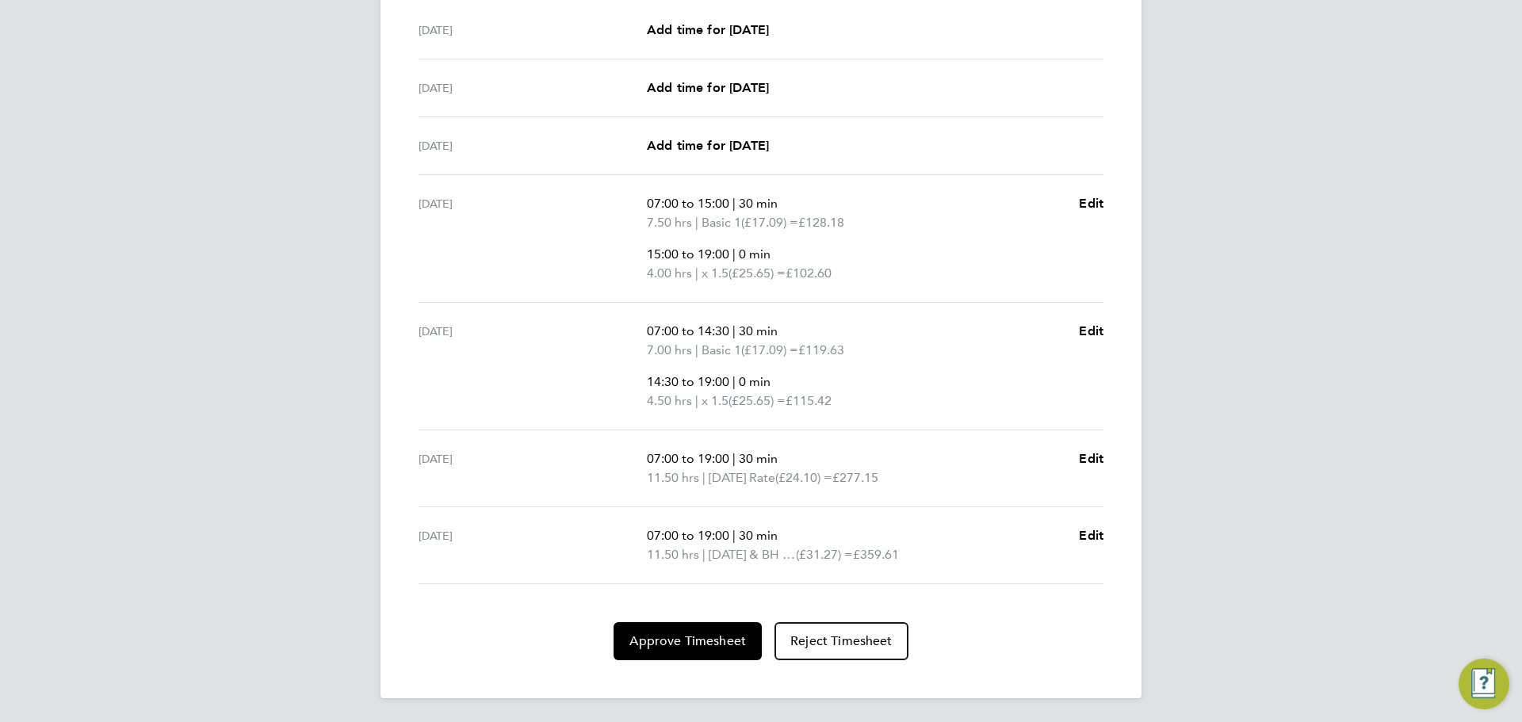
scroll to position [566, 0]
click at [663, 642] on span "Approve Timesheet" at bounding box center [687, 640] width 116 height 16
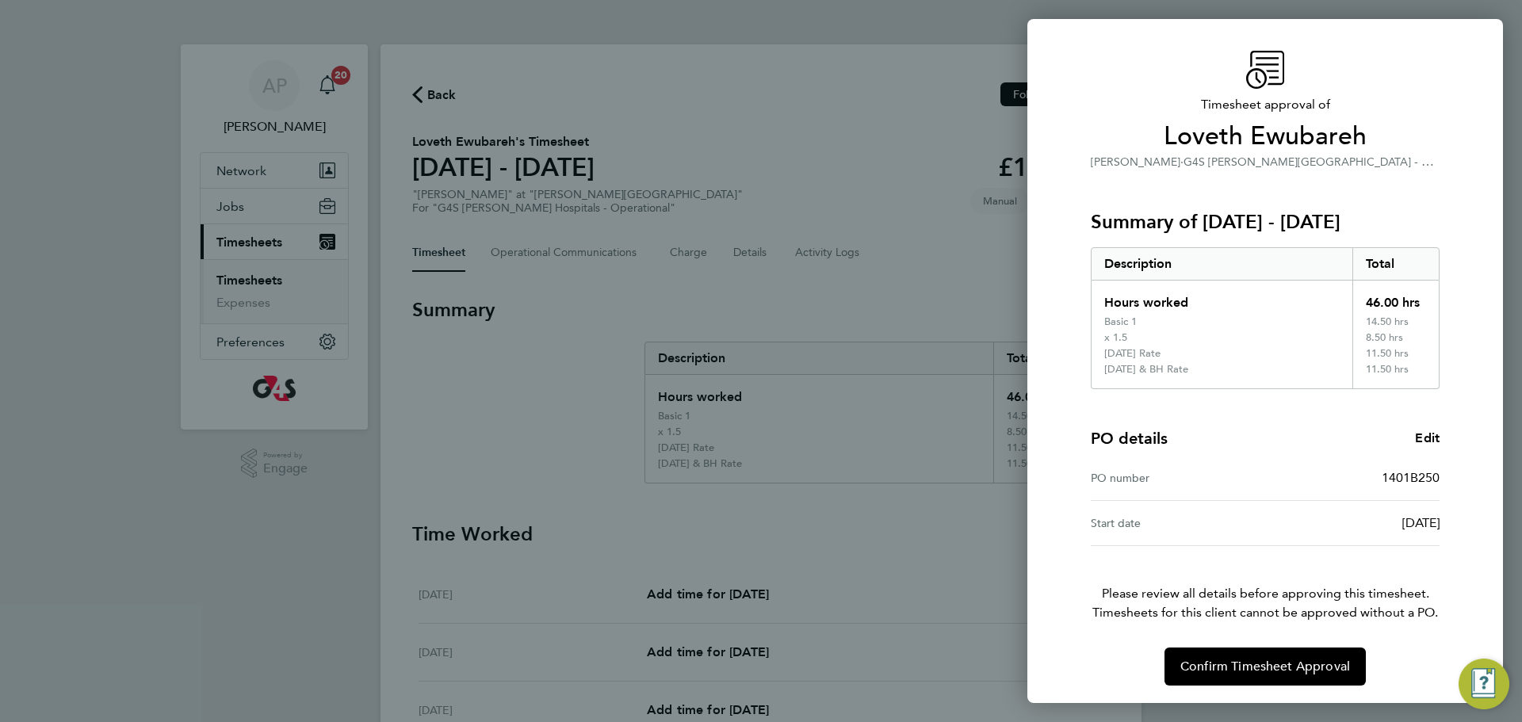
scroll to position [40, 0]
click at [1262, 660] on span "Confirm Timesheet Approval" at bounding box center [1265, 665] width 170 height 16
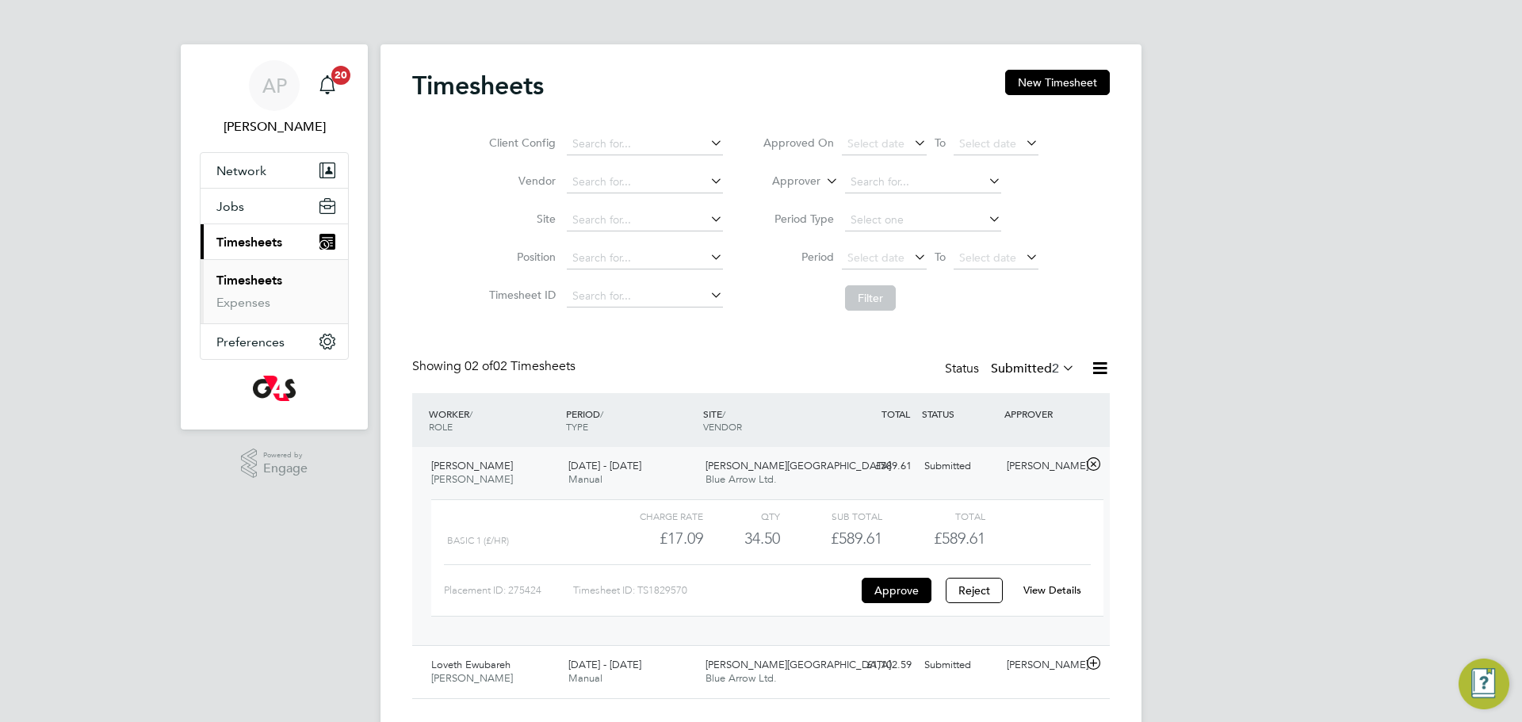
click at [250, 281] on link "Timesheets" at bounding box center [249, 280] width 66 height 15
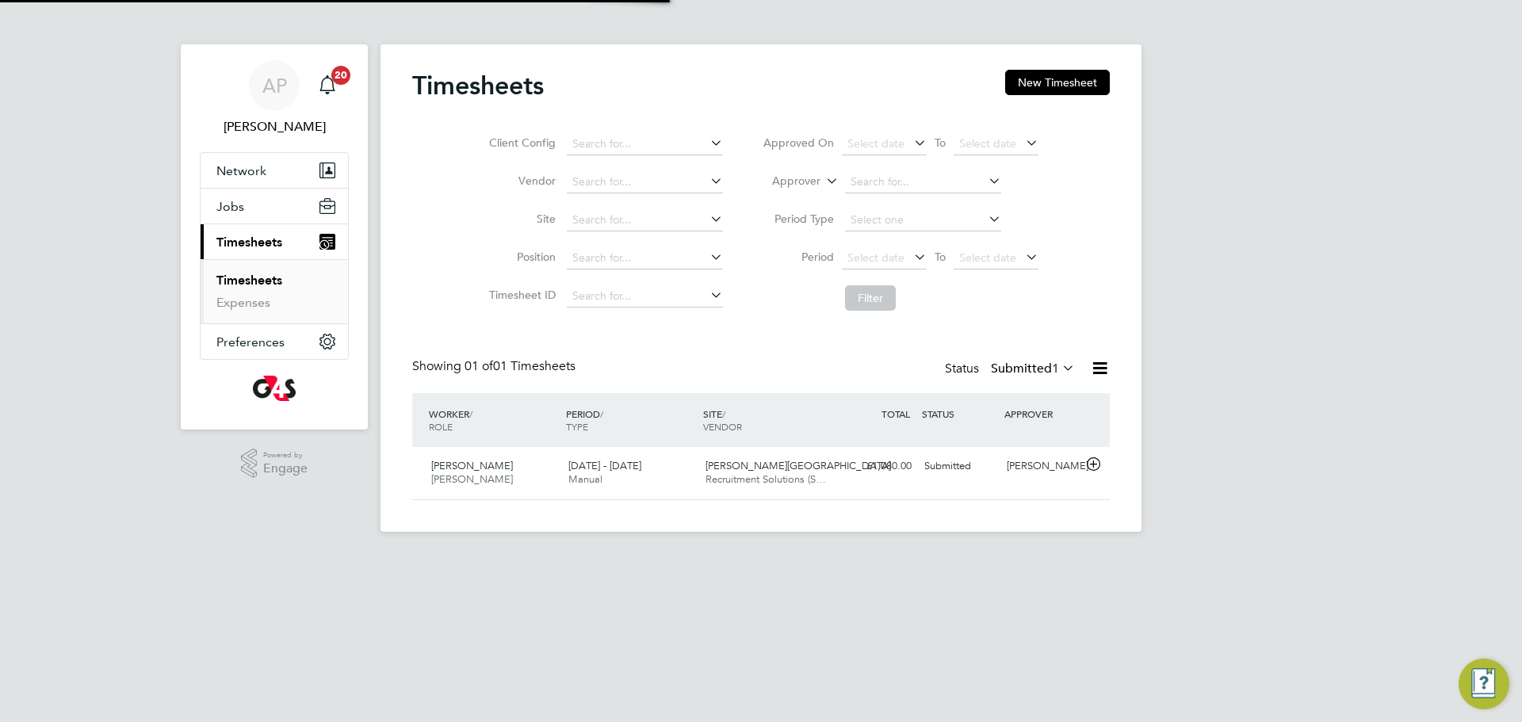
scroll to position [40, 138]
click at [504, 475] on span "[PERSON_NAME]" at bounding box center [472, 478] width 82 height 13
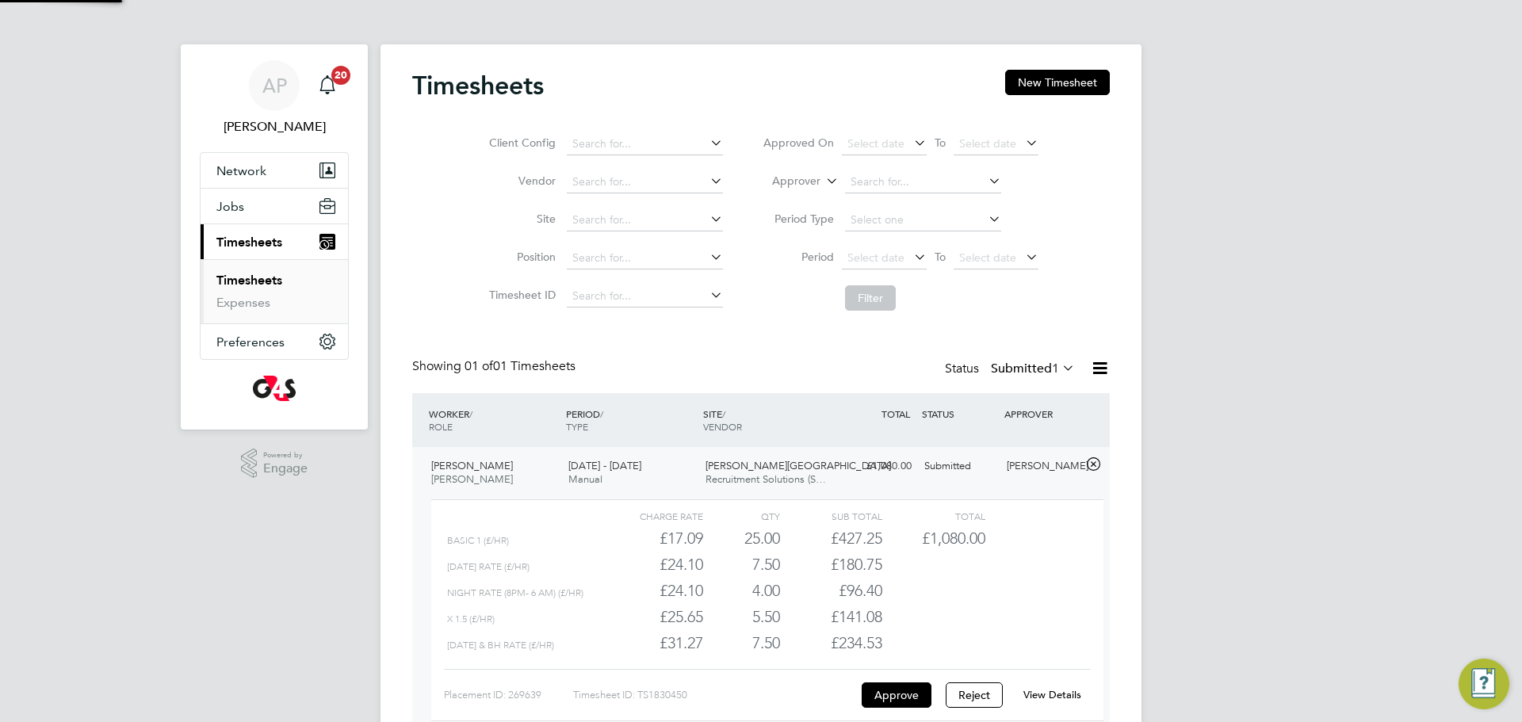
scroll to position [27, 155]
click at [1048, 693] on link "View Details" at bounding box center [1052, 694] width 58 height 13
